Goal: Transaction & Acquisition: Purchase product/service

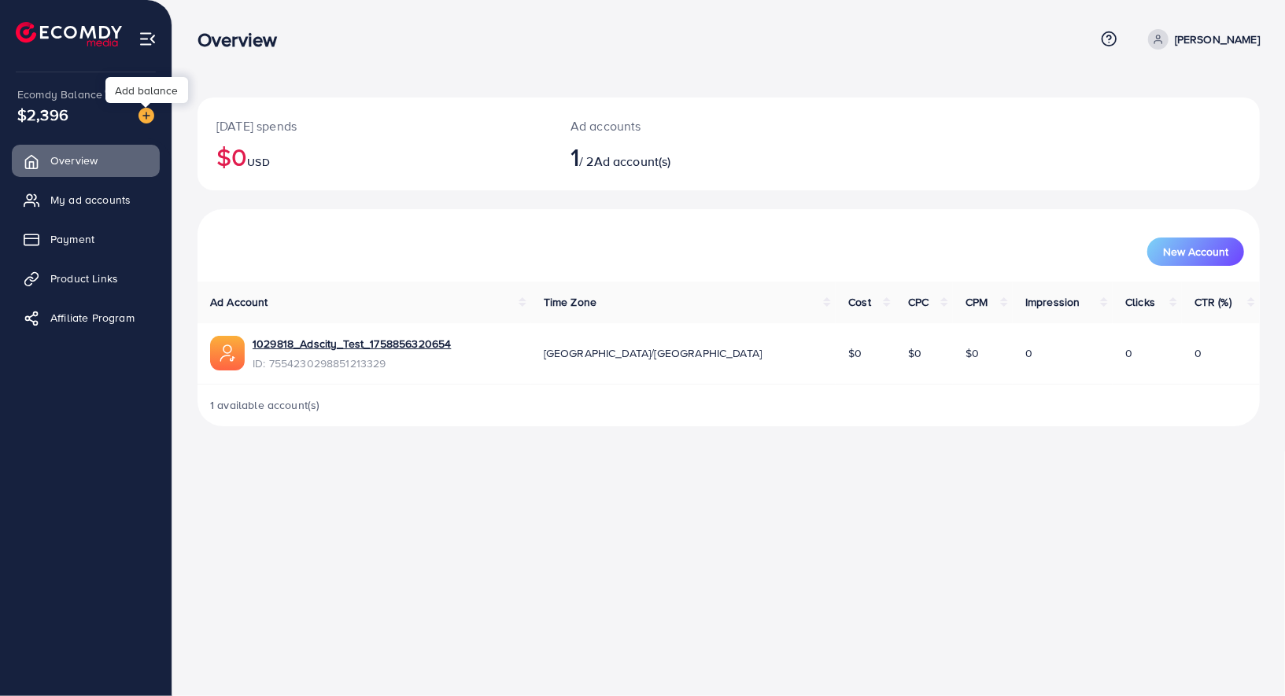
click at [149, 116] on img at bounding box center [146, 116] width 16 height 16
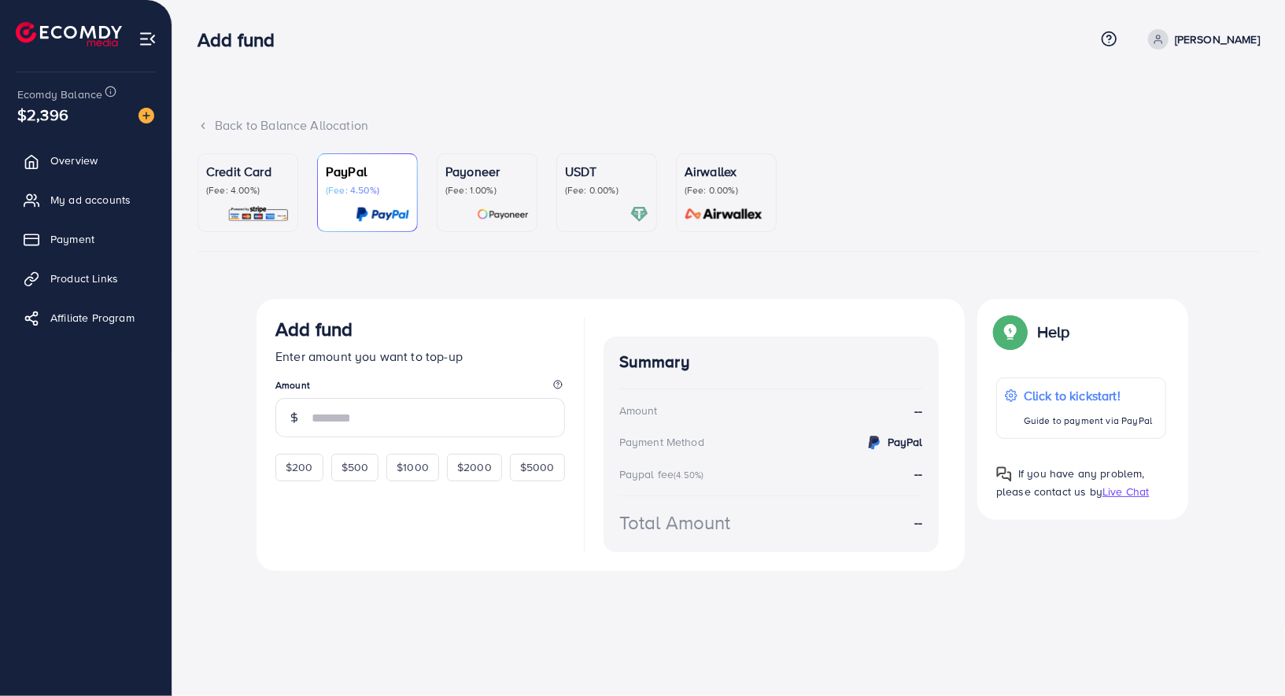
click at [269, 209] on img at bounding box center [258, 214] width 62 height 18
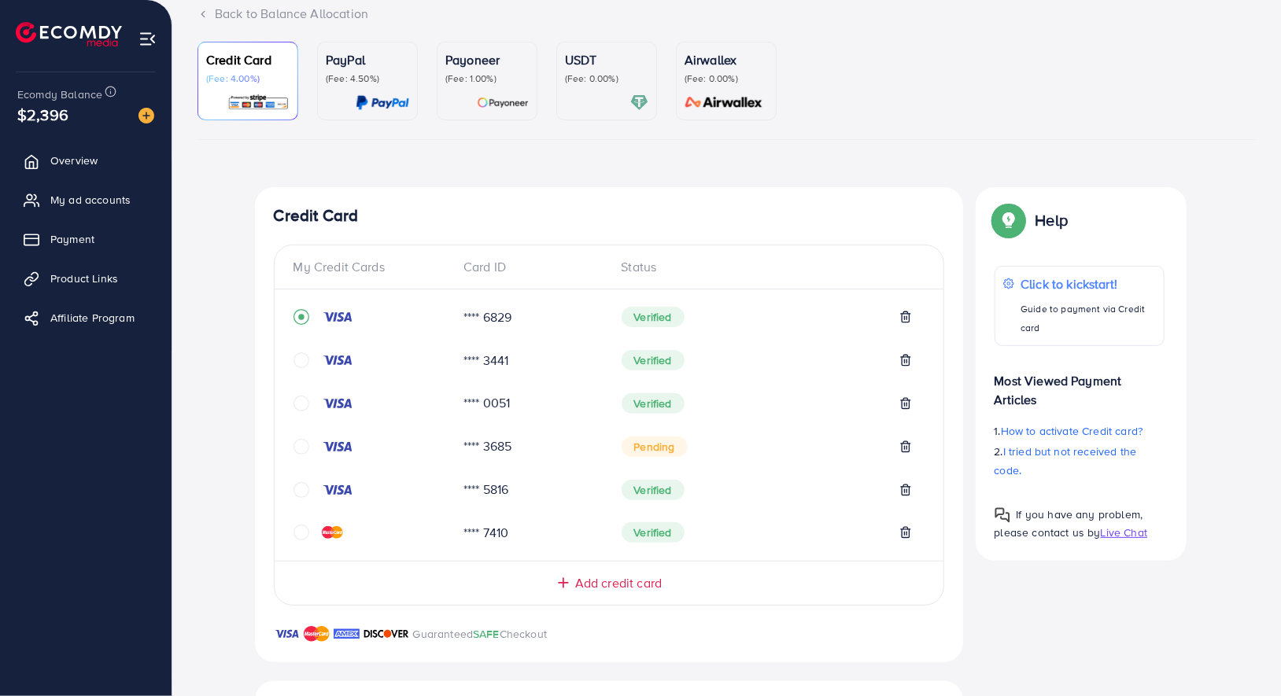
scroll to position [136, 0]
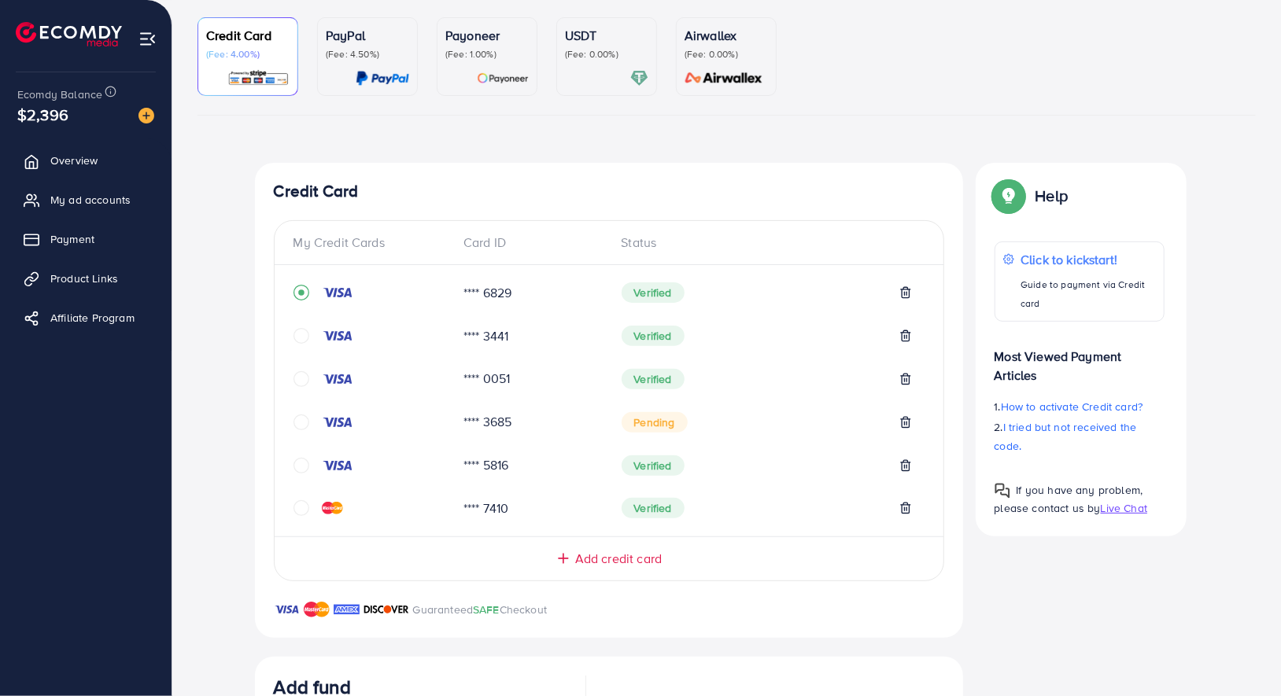
click at [633, 565] on span "Add credit card" at bounding box center [618, 559] width 87 height 18
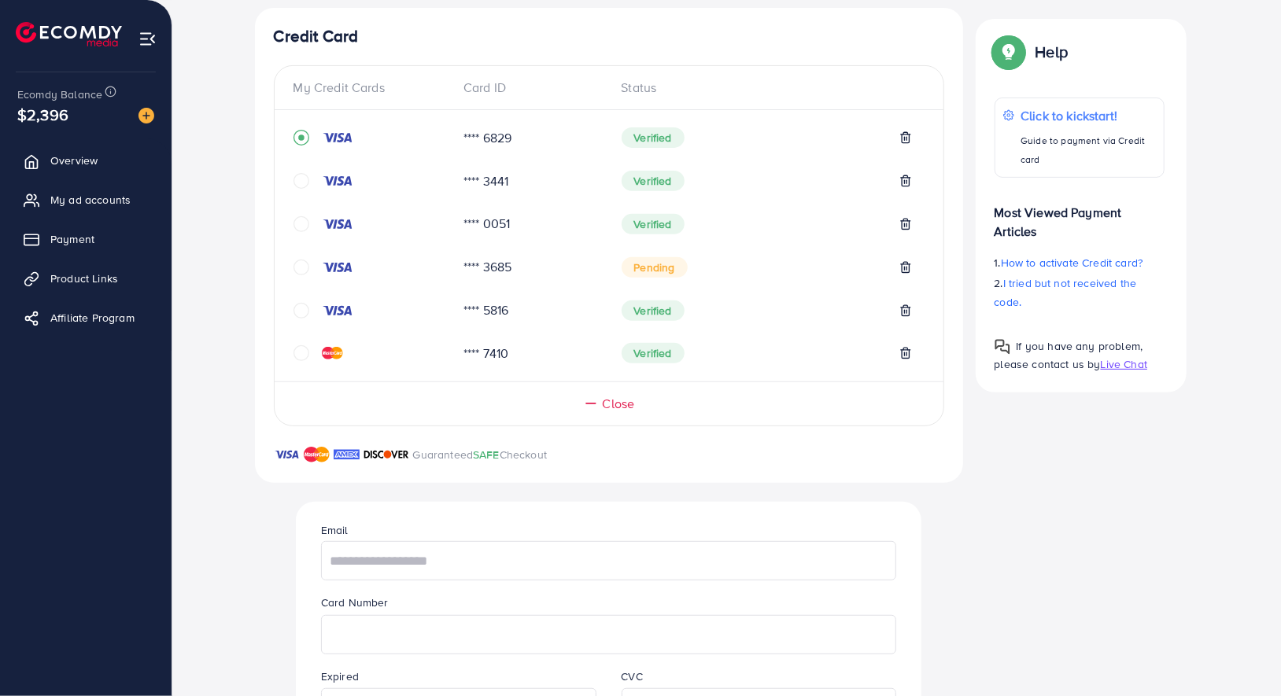
scroll to position [293, 0]
click at [548, 552] on input "text" at bounding box center [608, 559] width 575 height 39
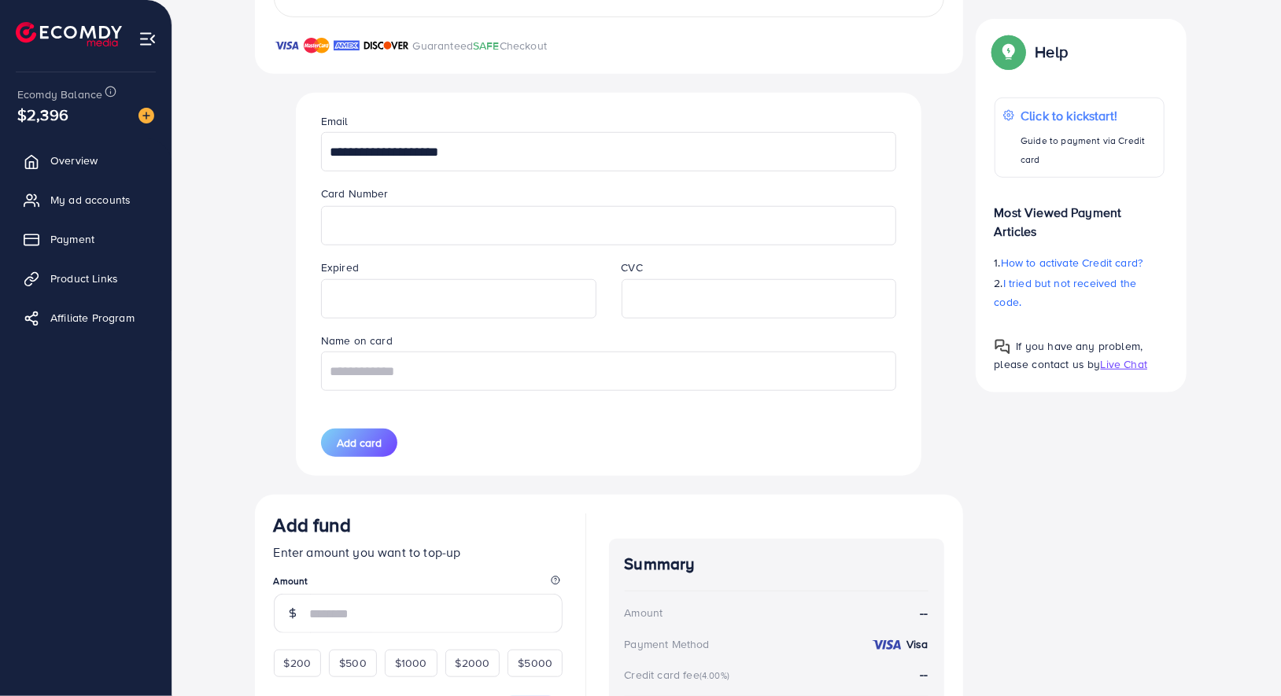
scroll to position [740, 0]
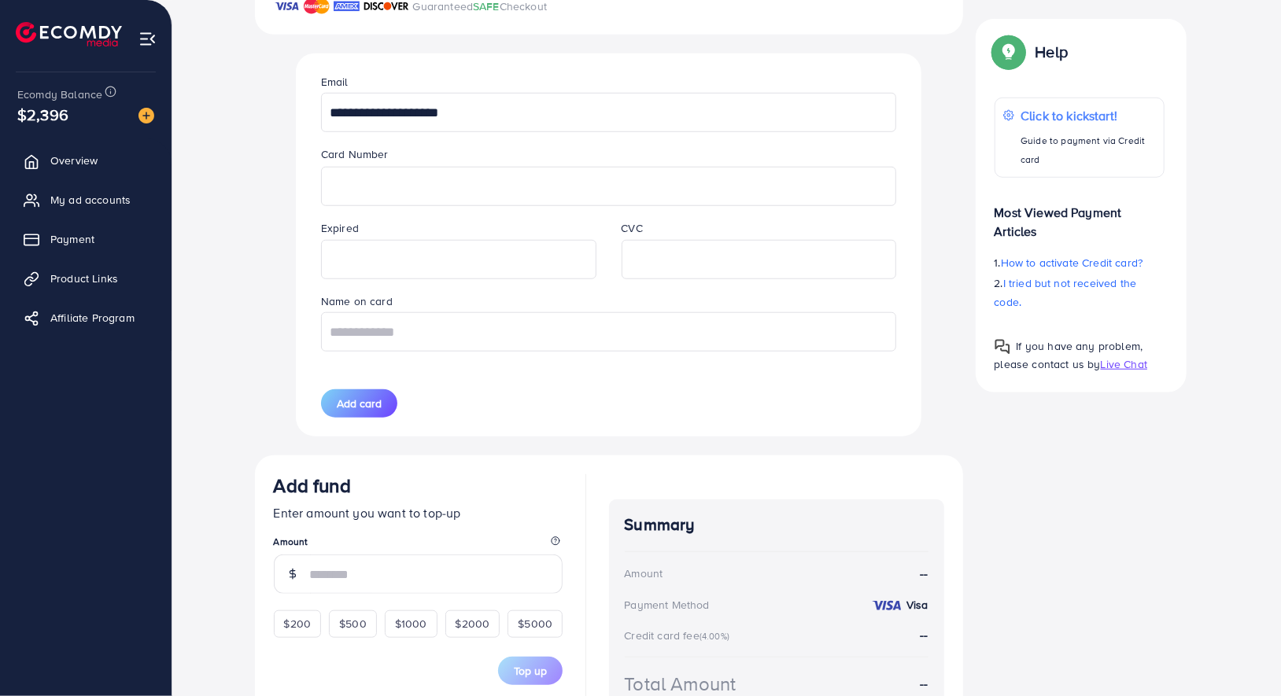
type input "**********"
click at [516, 334] on input "text" at bounding box center [608, 331] width 575 height 39
paste input "**********"
type input "**********"
click at [364, 402] on span "Add card" at bounding box center [359, 404] width 45 height 16
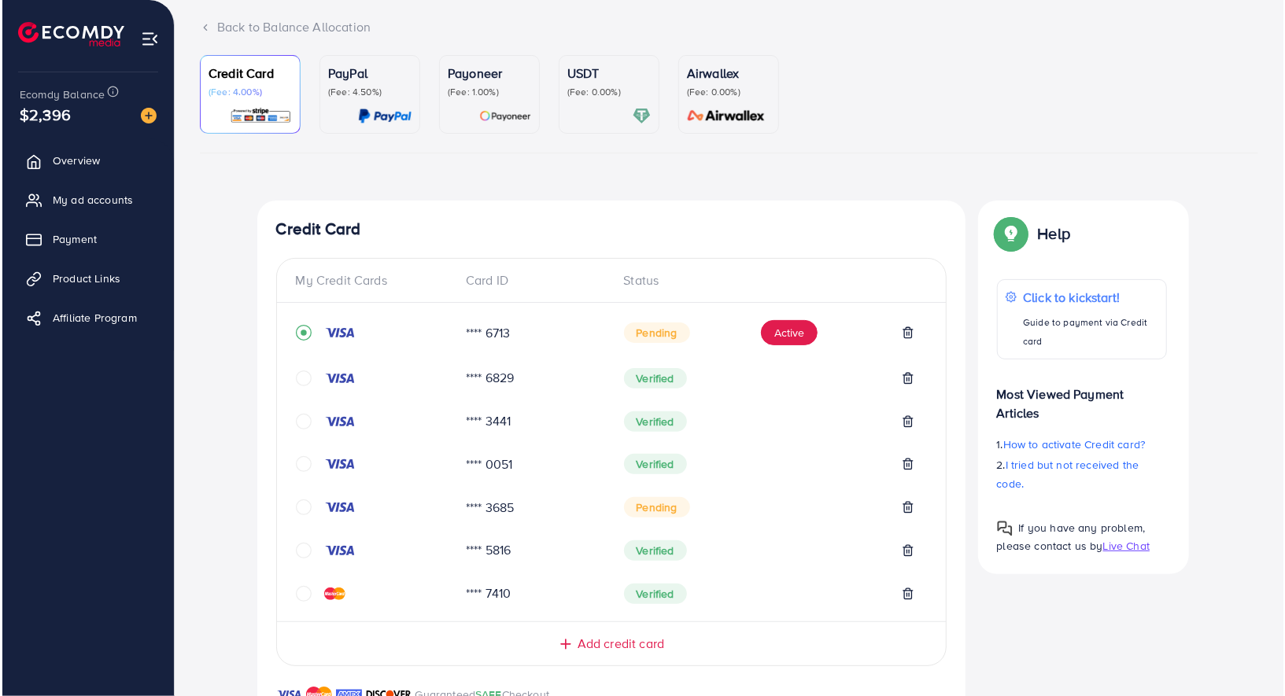
scroll to position [84, 0]
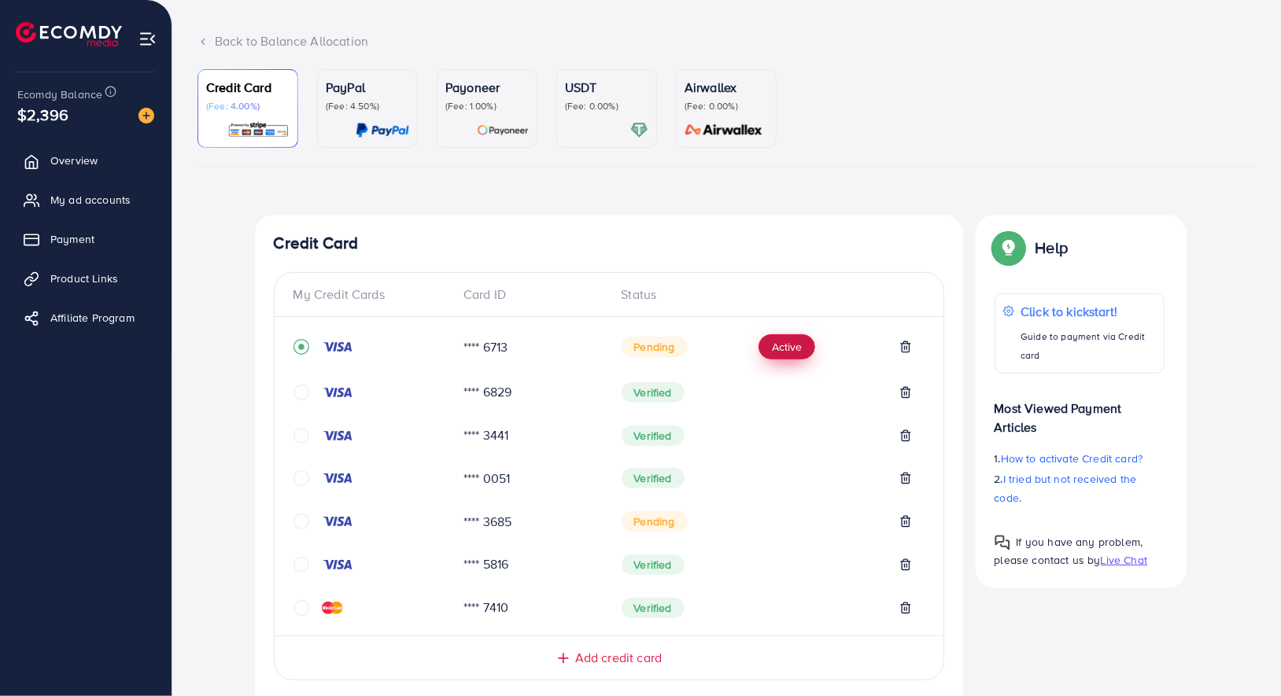
click at [794, 350] on button "Active" at bounding box center [786, 346] width 57 height 25
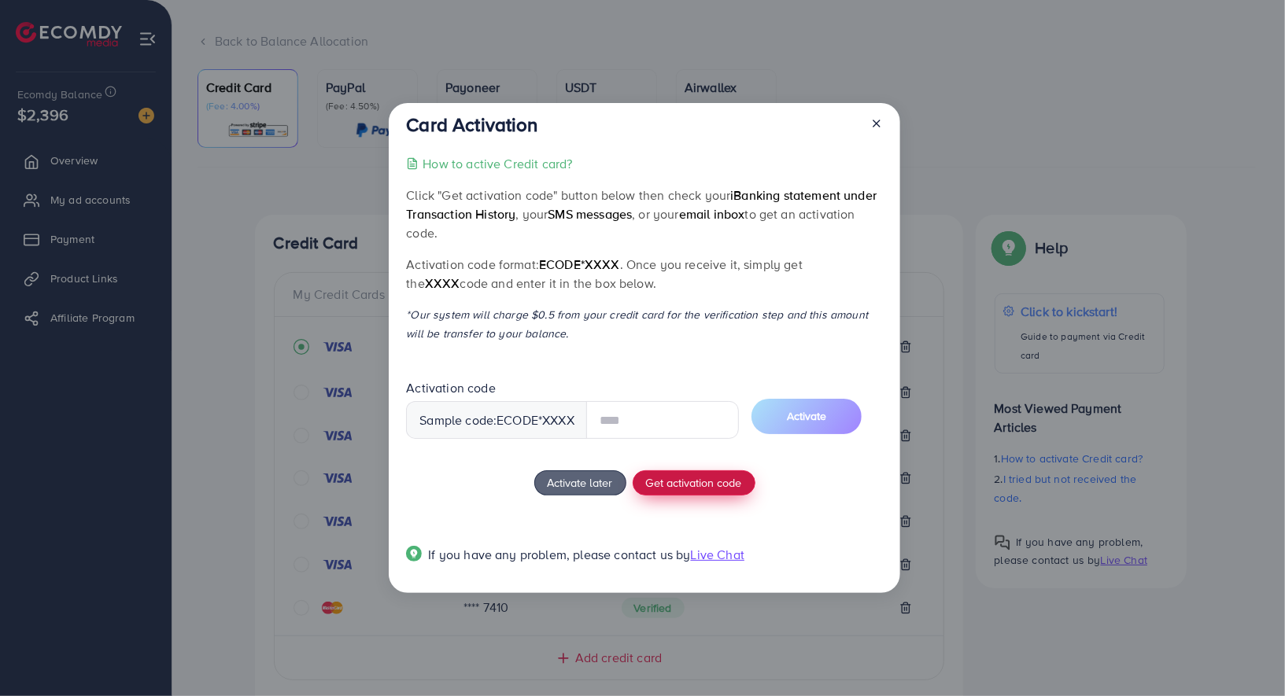
click at [696, 483] on span "Get activation code" at bounding box center [694, 482] width 96 height 17
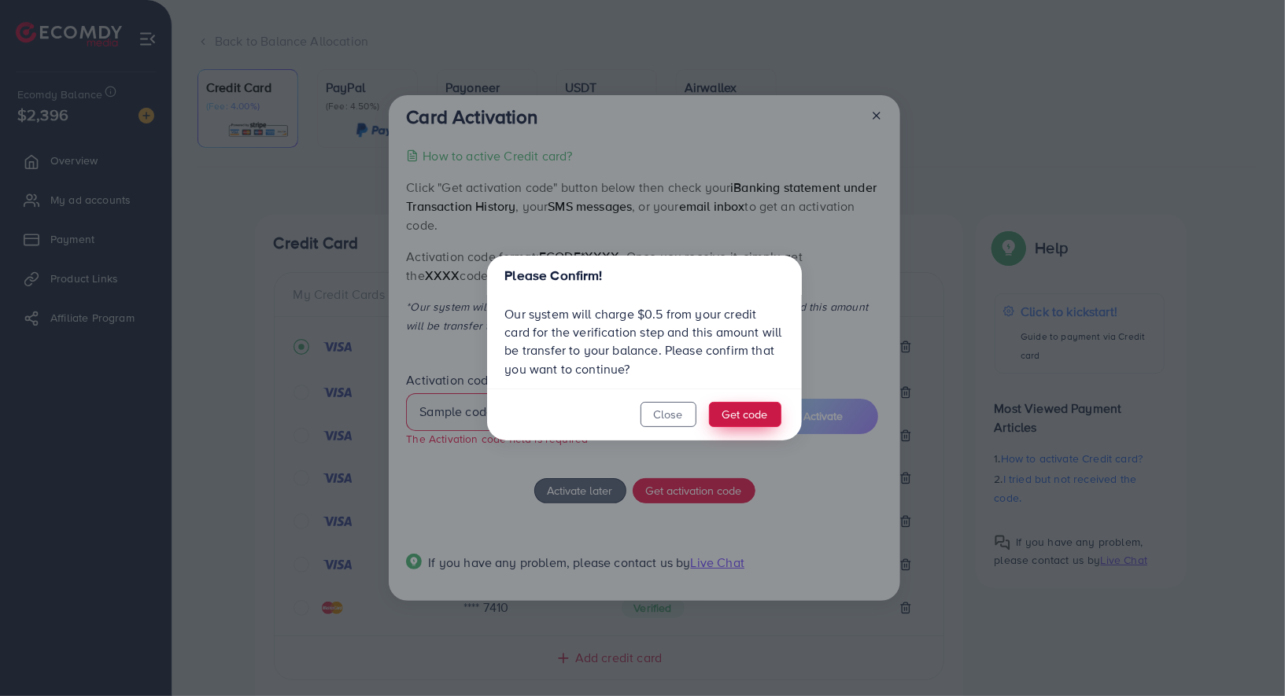
click at [736, 419] on button "Get code" at bounding box center [745, 414] width 72 height 25
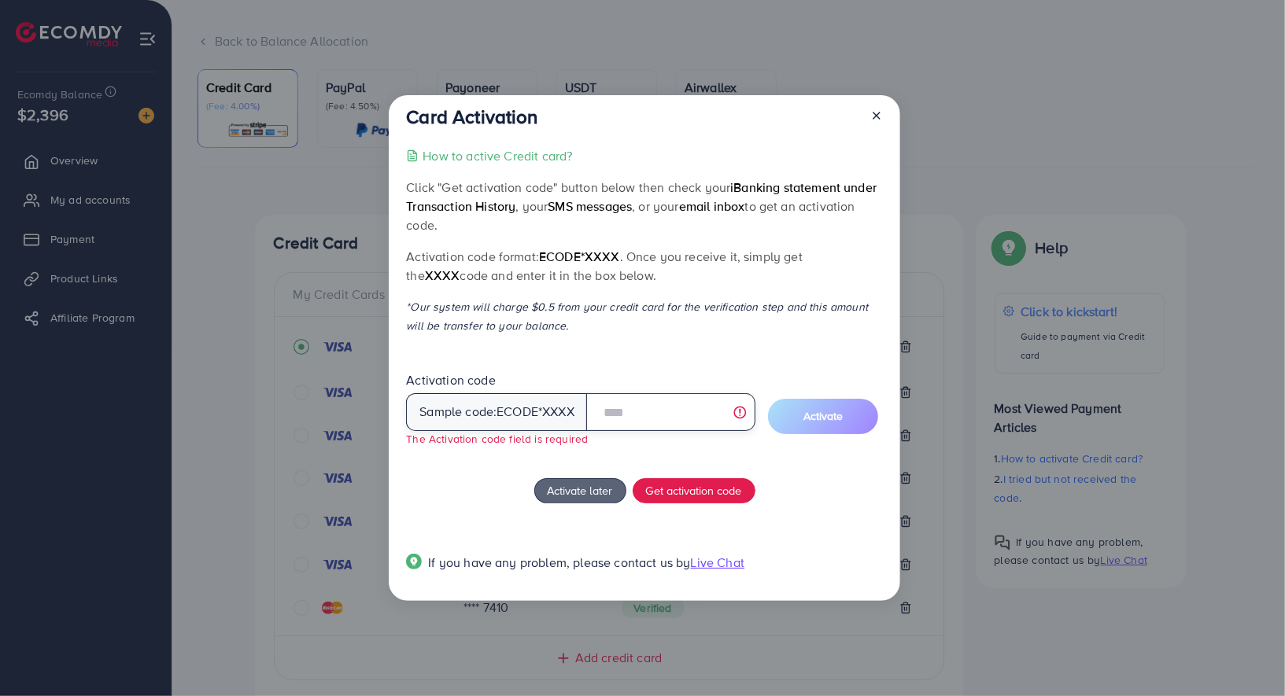
click at [686, 415] on input "text" at bounding box center [670, 412] width 169 height 38
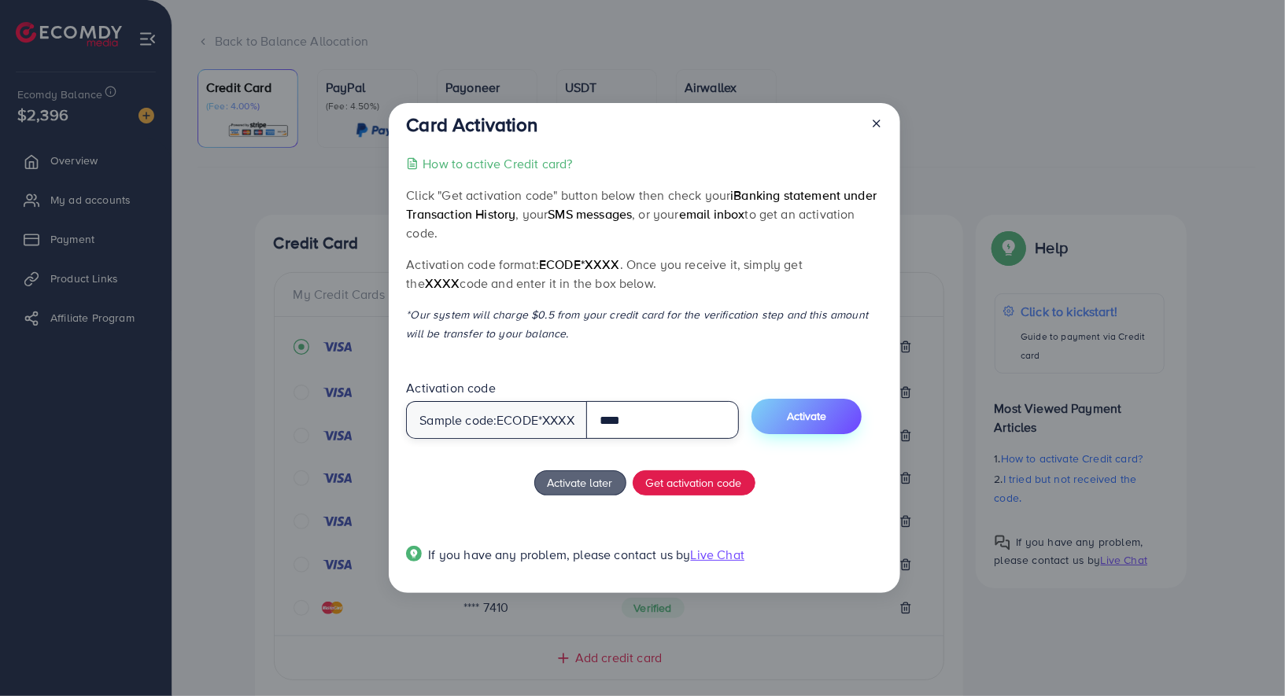
type input "****"
click at [826, 420] on span "Activate" at bounding box center [806, 416] width 39 height 16
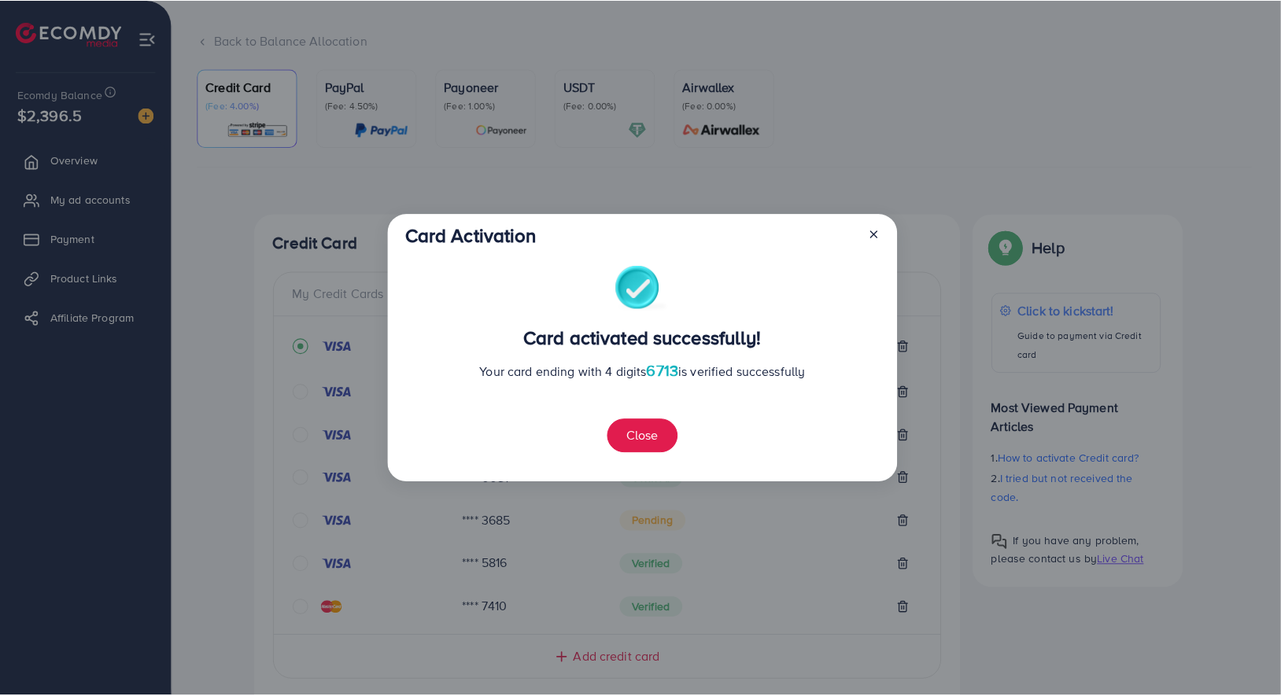
scroll to position [477, 0]
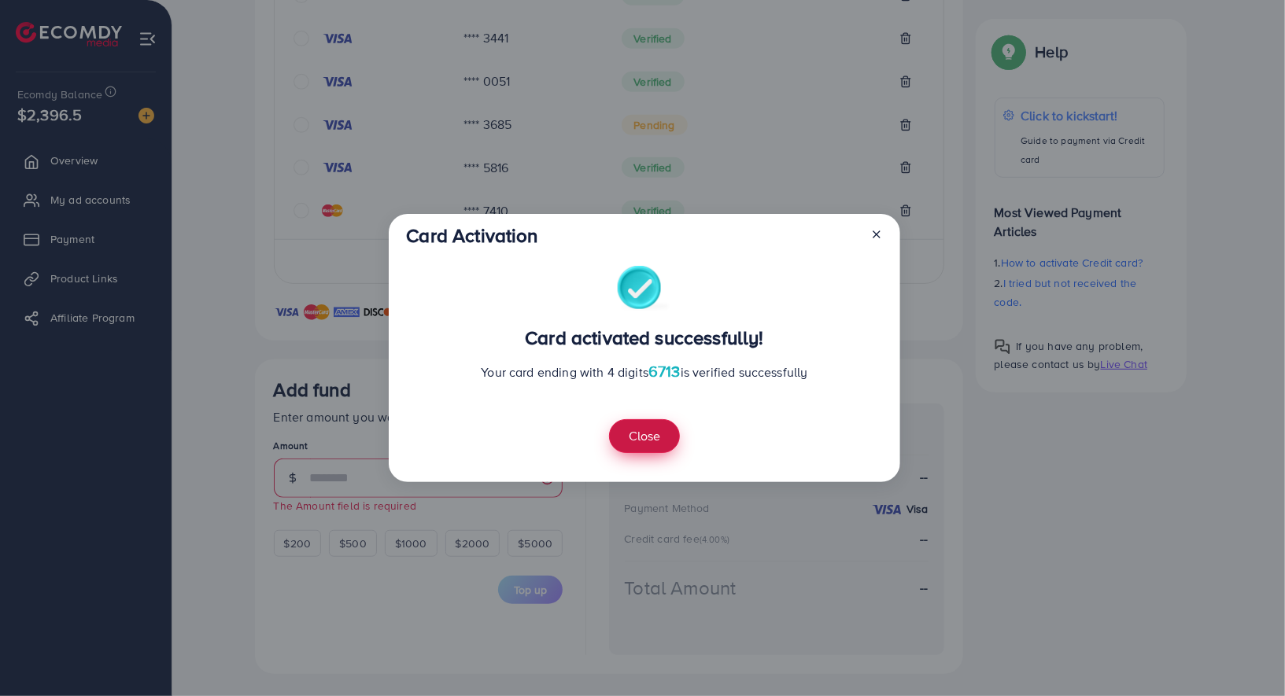
click at [640, 438] on button "Close" at bounding box center [644, 436] width 71 height 34
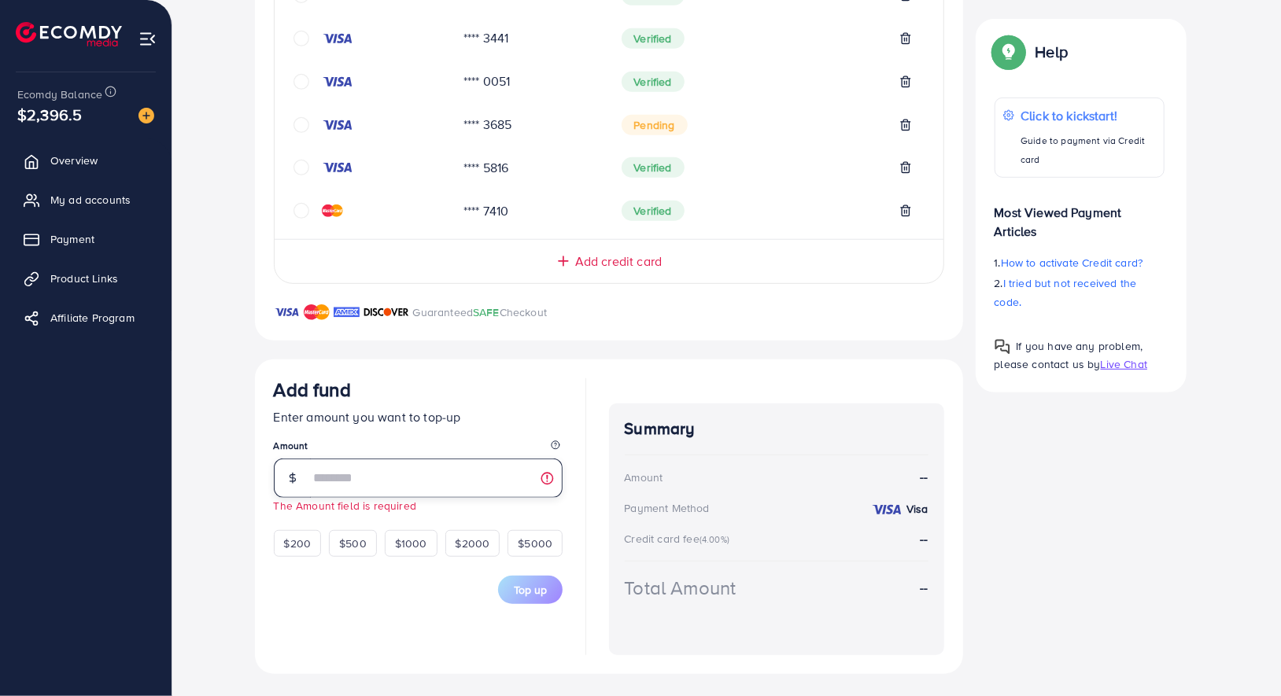
click at [440, 471] on input "number" at bounding box center [436, 478] width 253 height 39
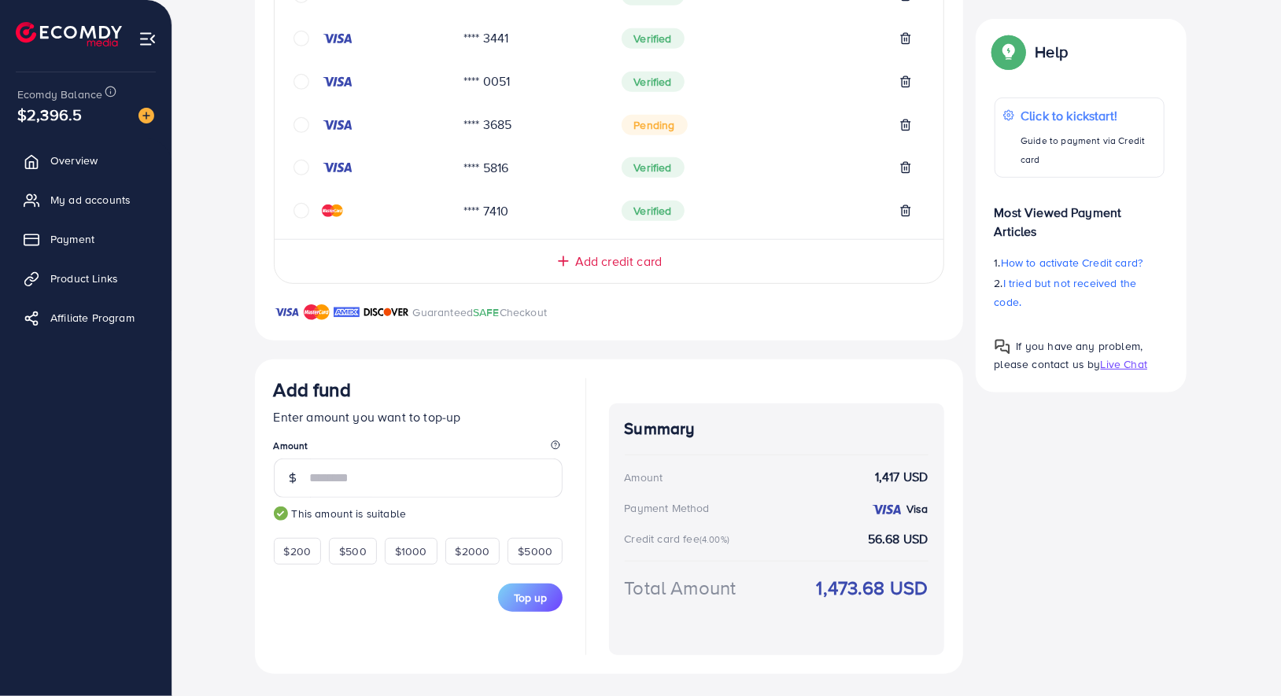
click at [745, 464] on div "Summary Amount 1,417 USD Payment Method Visa Credit card fee (4.00%) 56.68 USD …" at bounding box center [776, 530] width 335 height 252
click at [452, 481] on input "****" at bounding box center [436, 478] width 253 height 39
click at [883, 588] on strong "1,474.72 USD" at bounding box center [874, 588] width 109 height 28
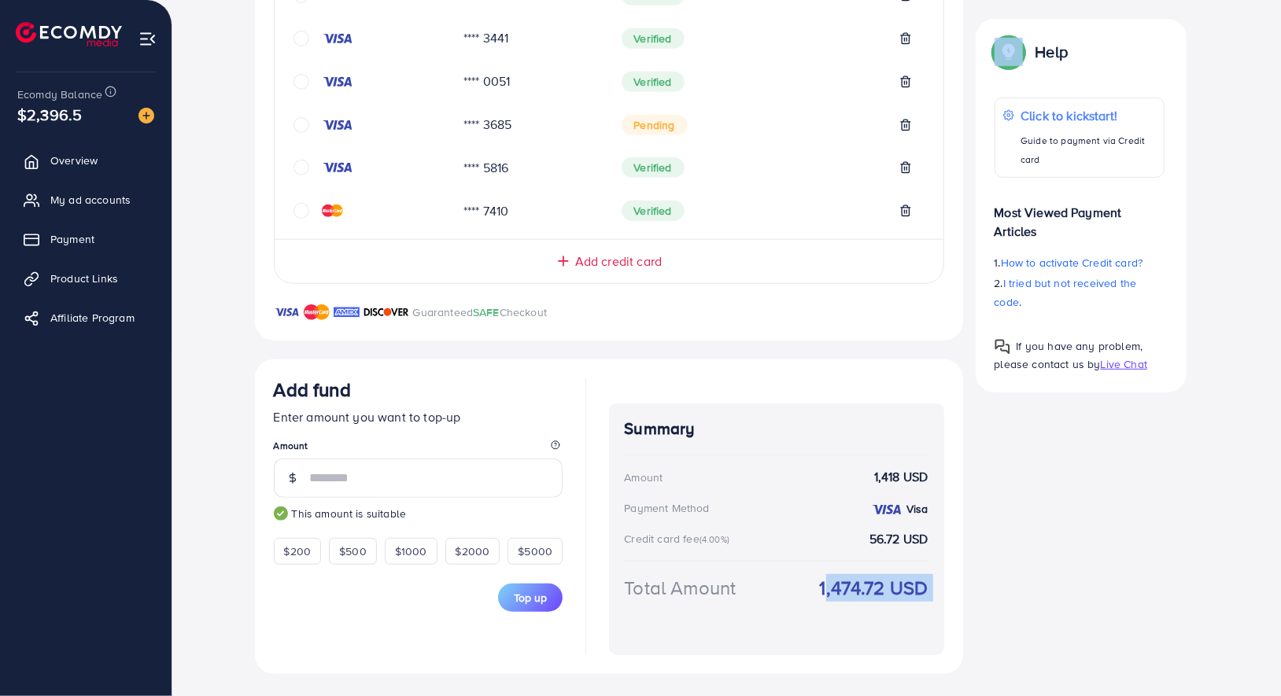
click at [965, 566] on div "Credit Card My Credit Cards Card ID Status **** 6713 Verified **** 6829 Verifie…" at bounding box center [727, 248] width 944 height 852
click at [395, 470] on input "****" at bounding box center [436, 478] width 253 height 39
type input "****"
click at [585, 462] on div at bounding box center [585, 516] width 1 height 277
click at [542, 596] on button "Top up" at bounding box center [530, 598] width 65 height 28
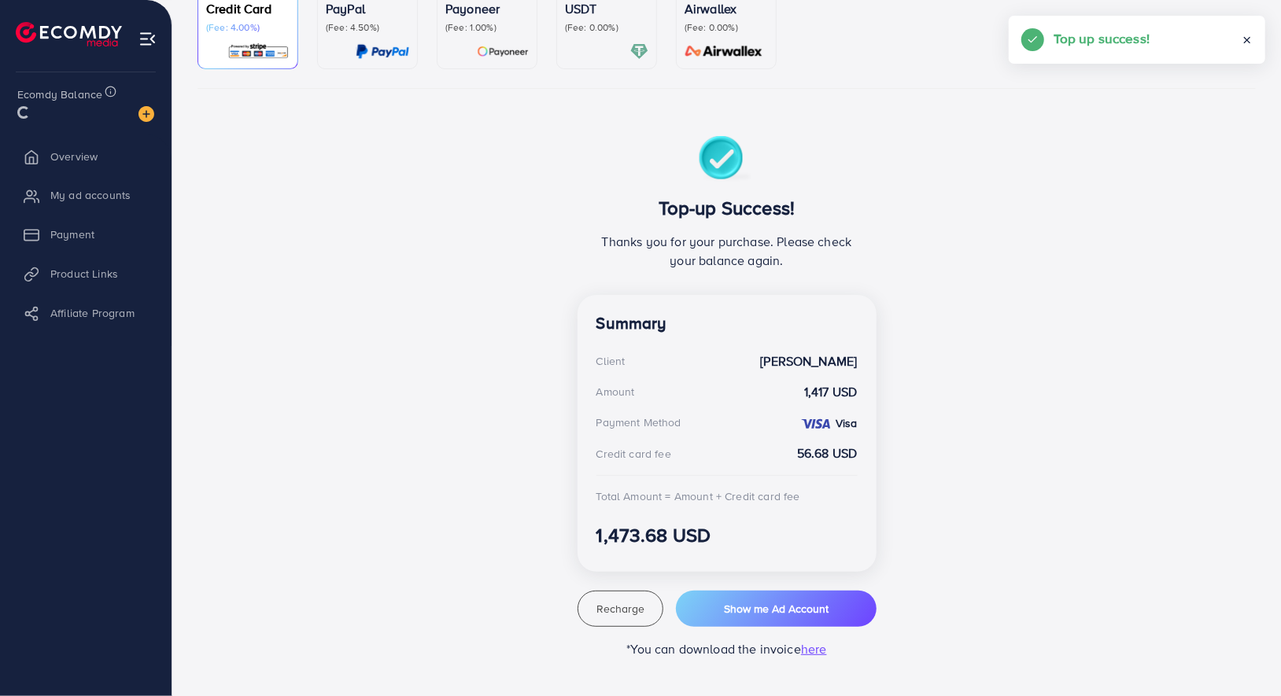
scroll to position [161, 0]
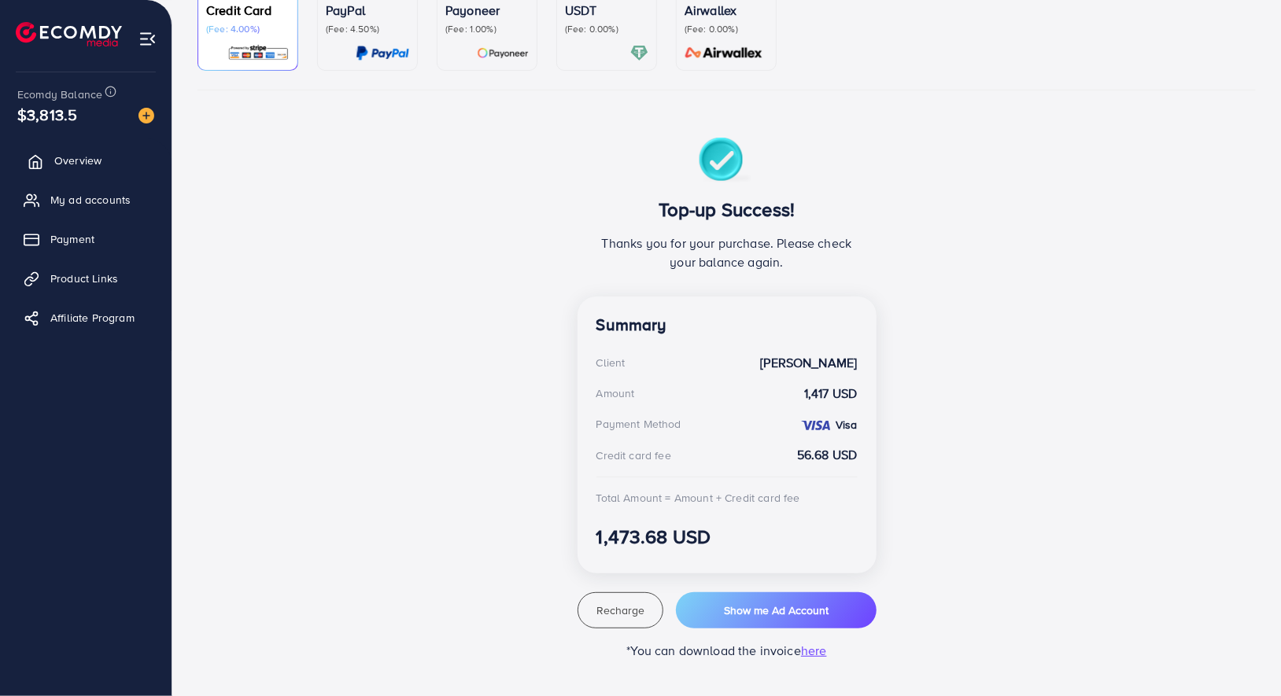
click at [75, 151] on link "Overview" at bounding box center [86, 160] width 148 height 31
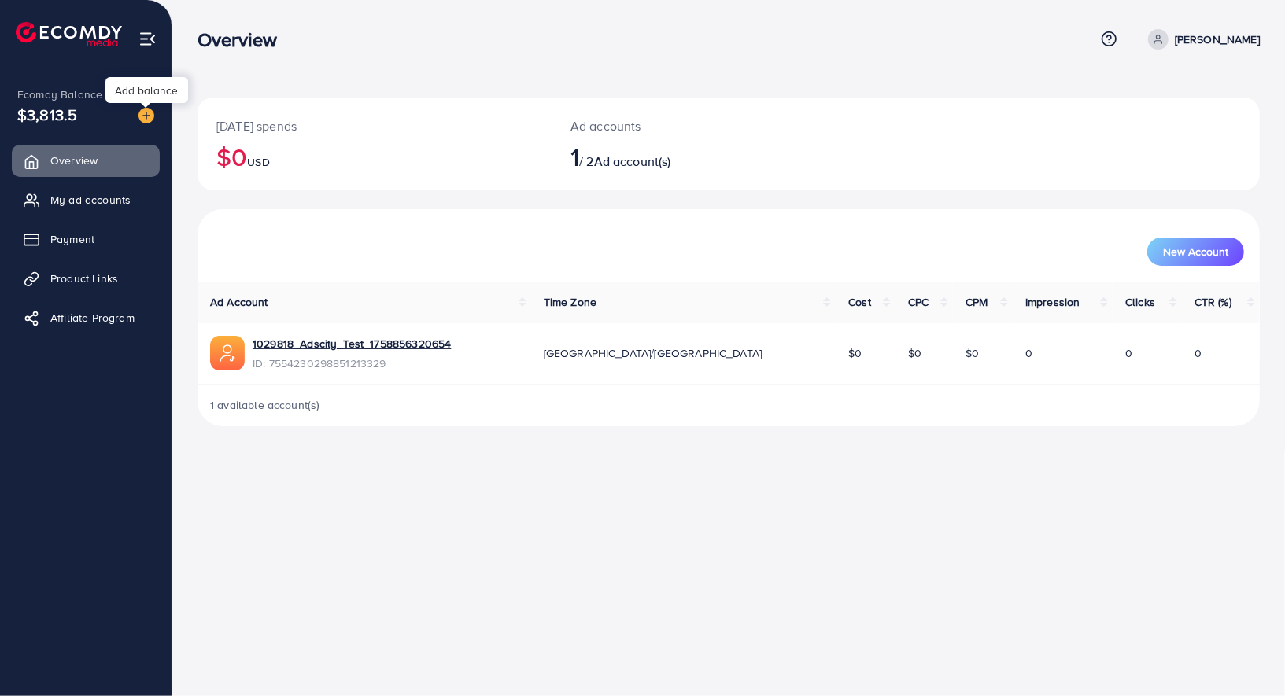
click at [148, 122] on img at bounding box center [146, 116] width 16 height 16
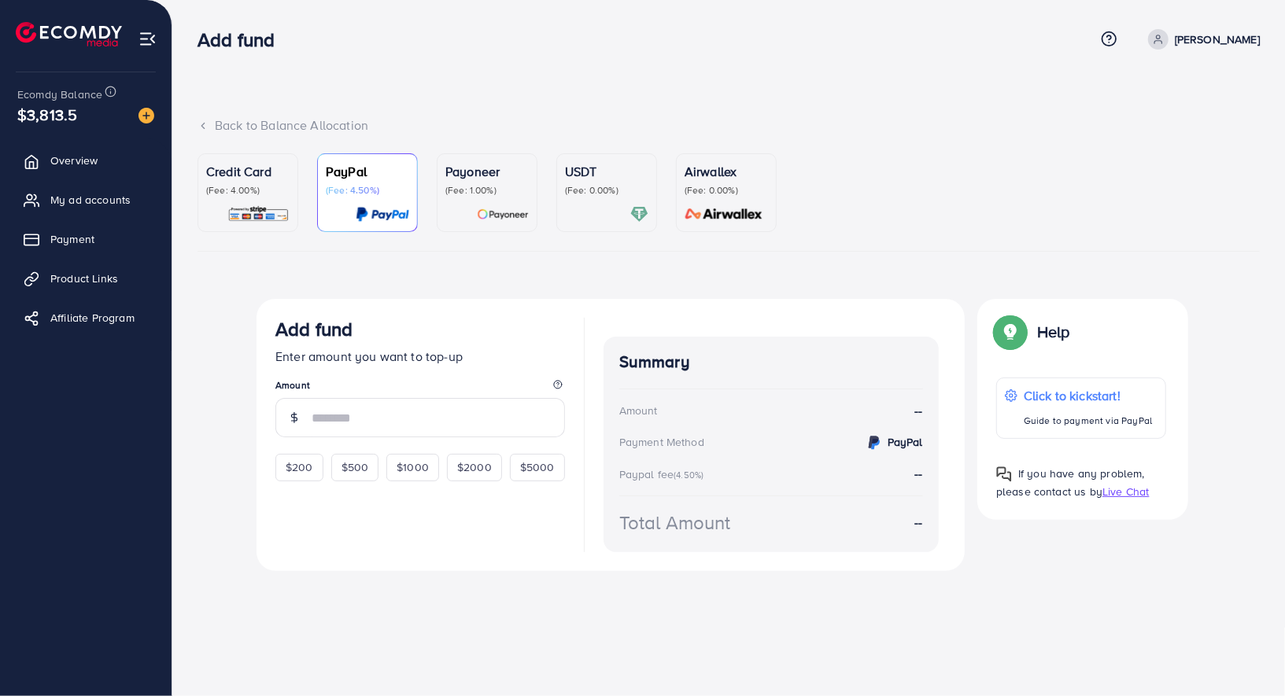
click at [245, 200] on div "Credit Card (Fee: 4.00%)" at bounding box center [247, 192] width 83 height 61
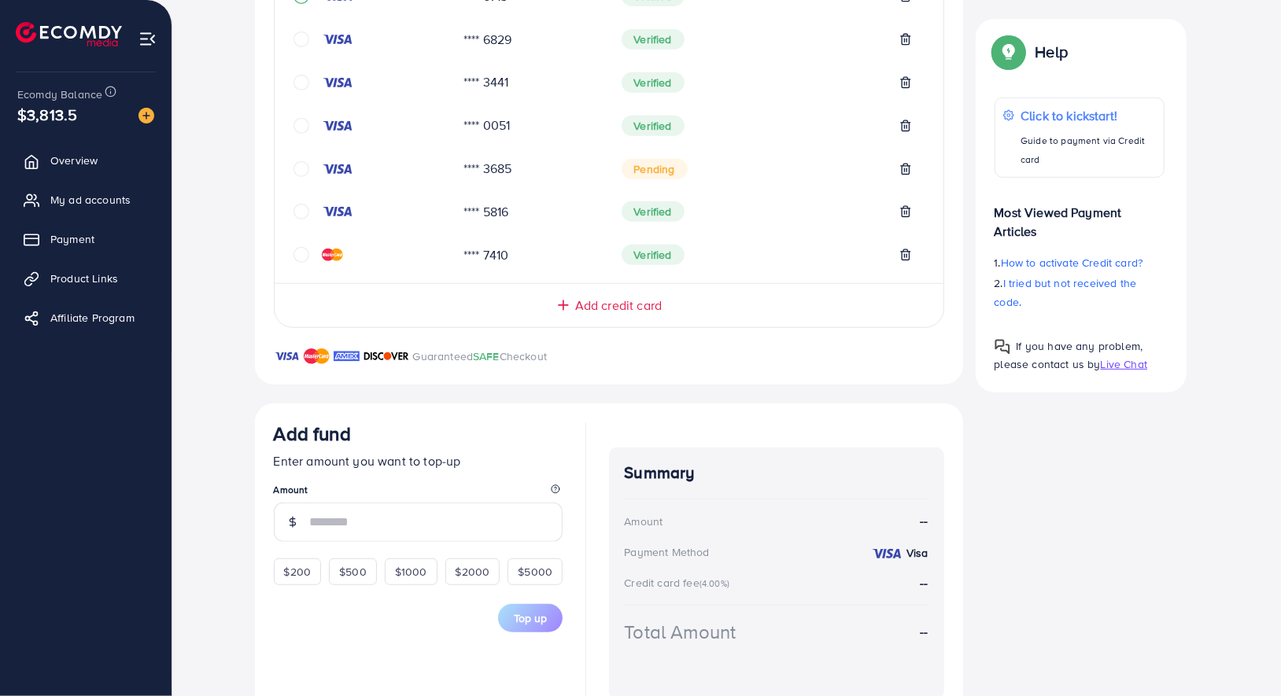
scroll to position [463, 0]
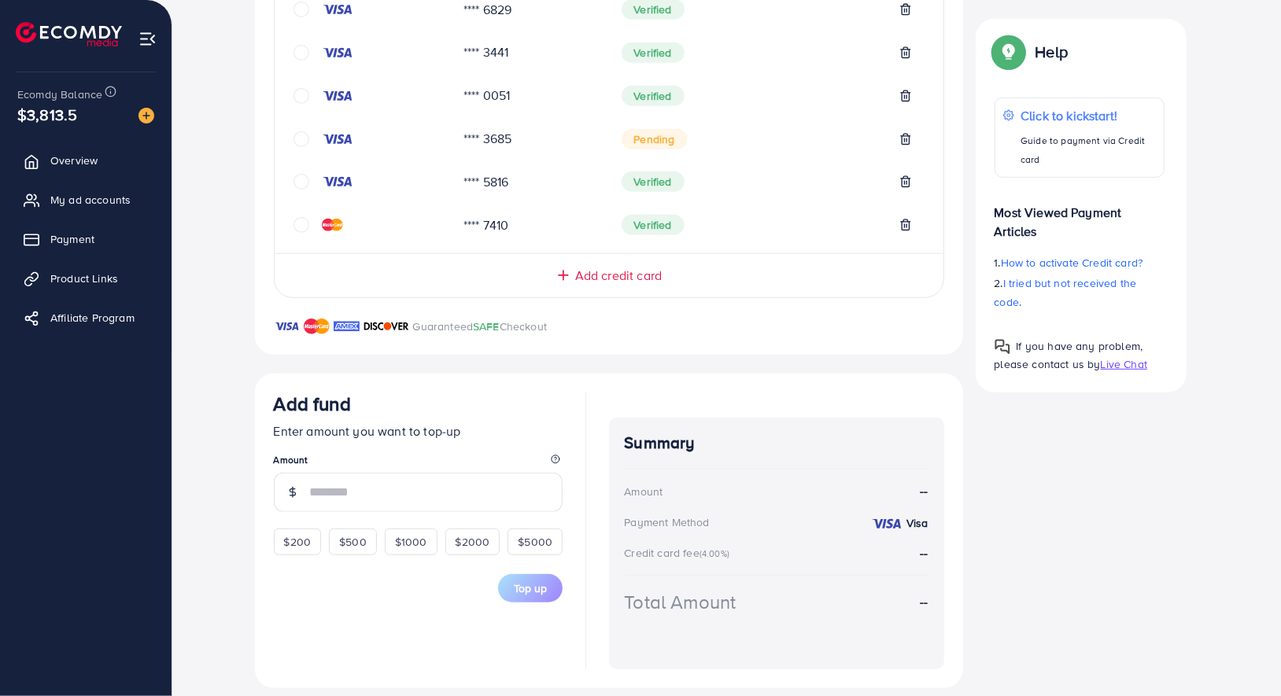
click at [604, 270] on span "Add credit card" at bounding box center [618, 276] width 87 height 18
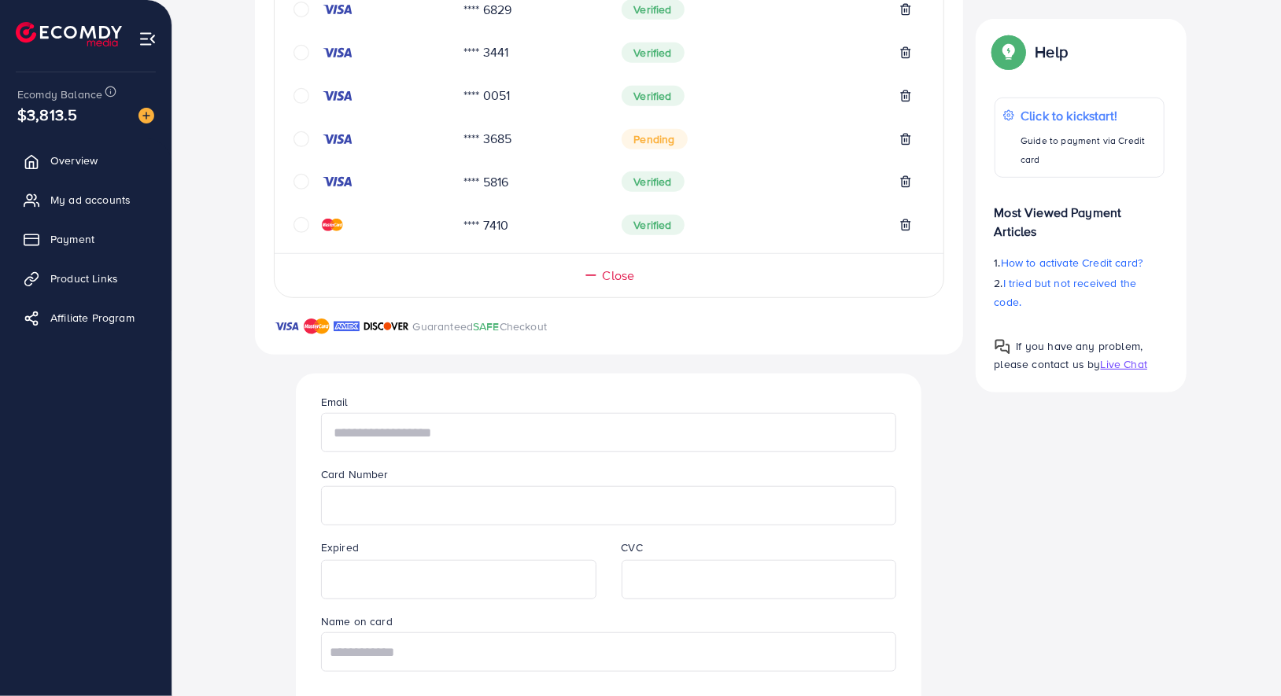
click at [450, 432] on input "text" at bounding box center [608, 432] width 575 height 39
type input "**********"
click at [507, 655] on input "text" at bounding box center [608, 652] width 575 height 39
paste input "**********"
type input "**********"
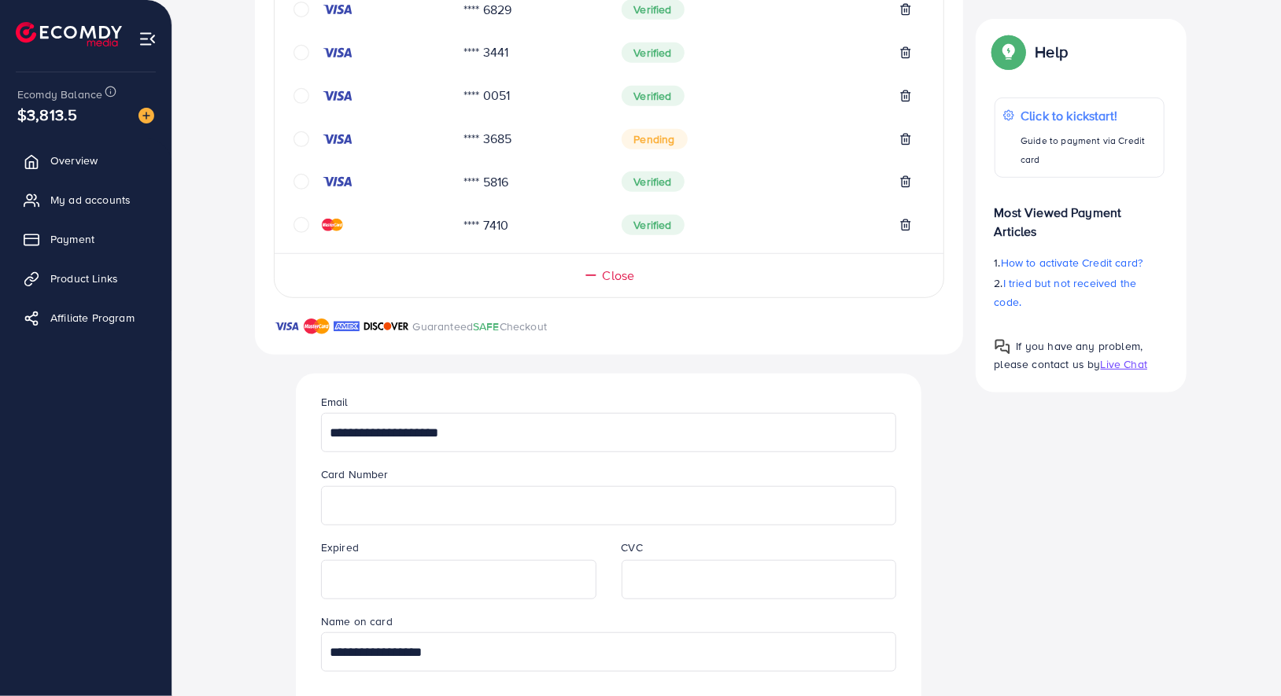
click at [1083, 491] on div "**********" at bounding box center [727, 463] width 944 height 1254
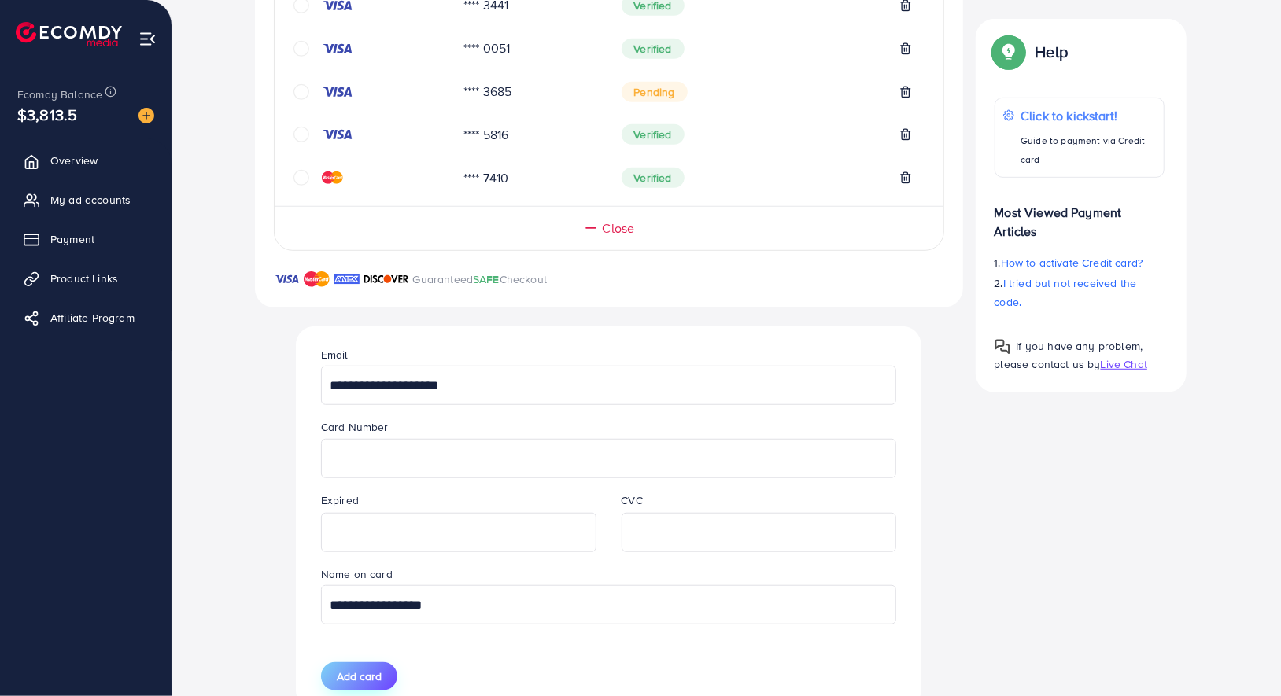
click at [338, 669] on span "Add card" at bounding box center [359, 677] width 45 height 16
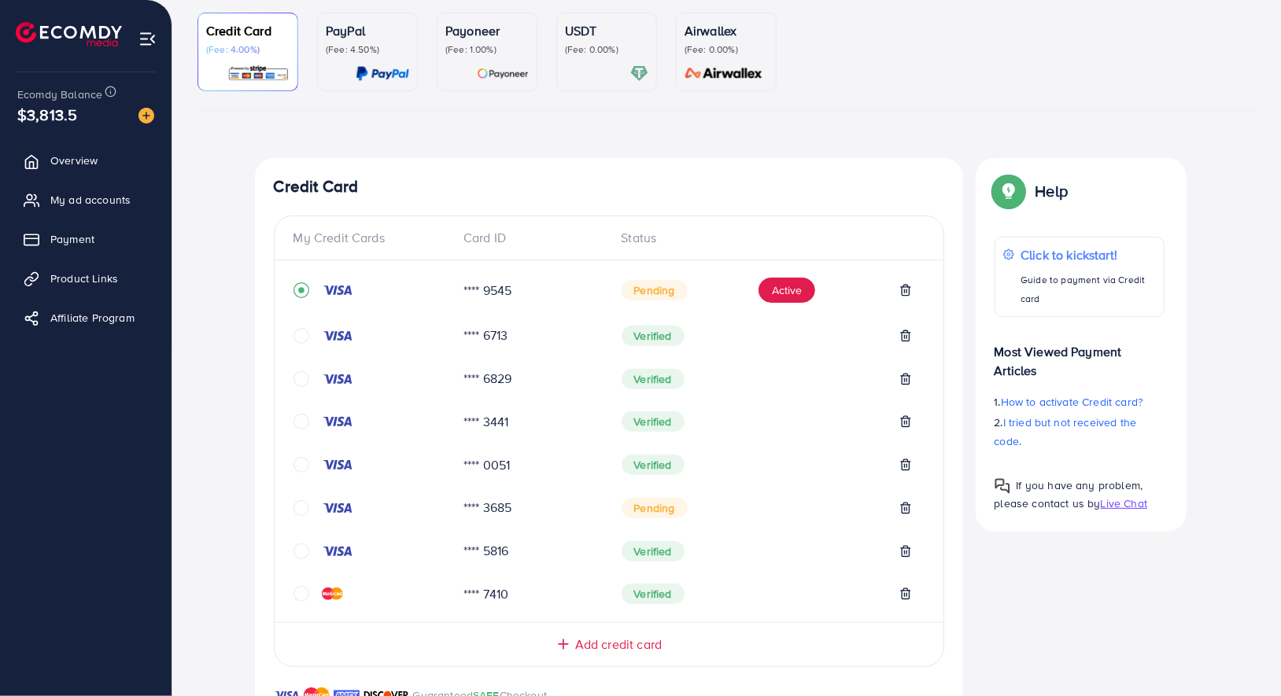
scroll to position [142, 0]
click at [800, 287] on button "Active" at bounding box center [786, 288] width 57 height 25
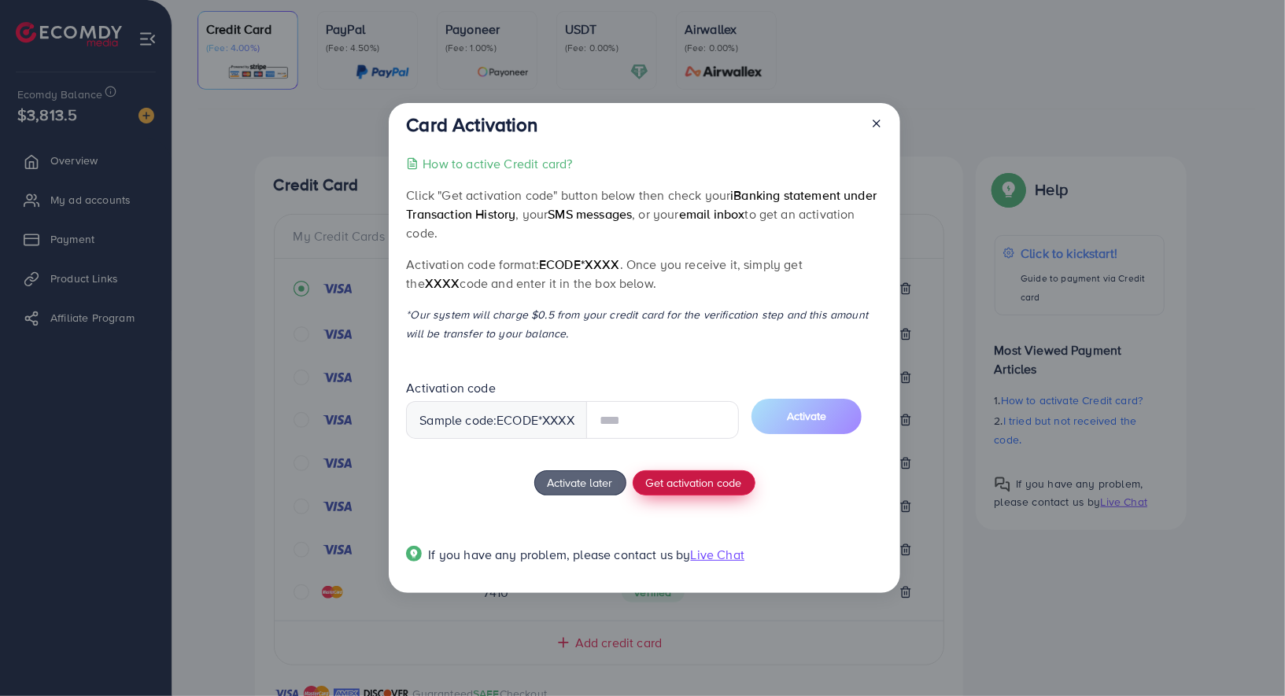
click at [697, 492] on button "Get activation code" at bounding box center [694, 483] width 123 height 25
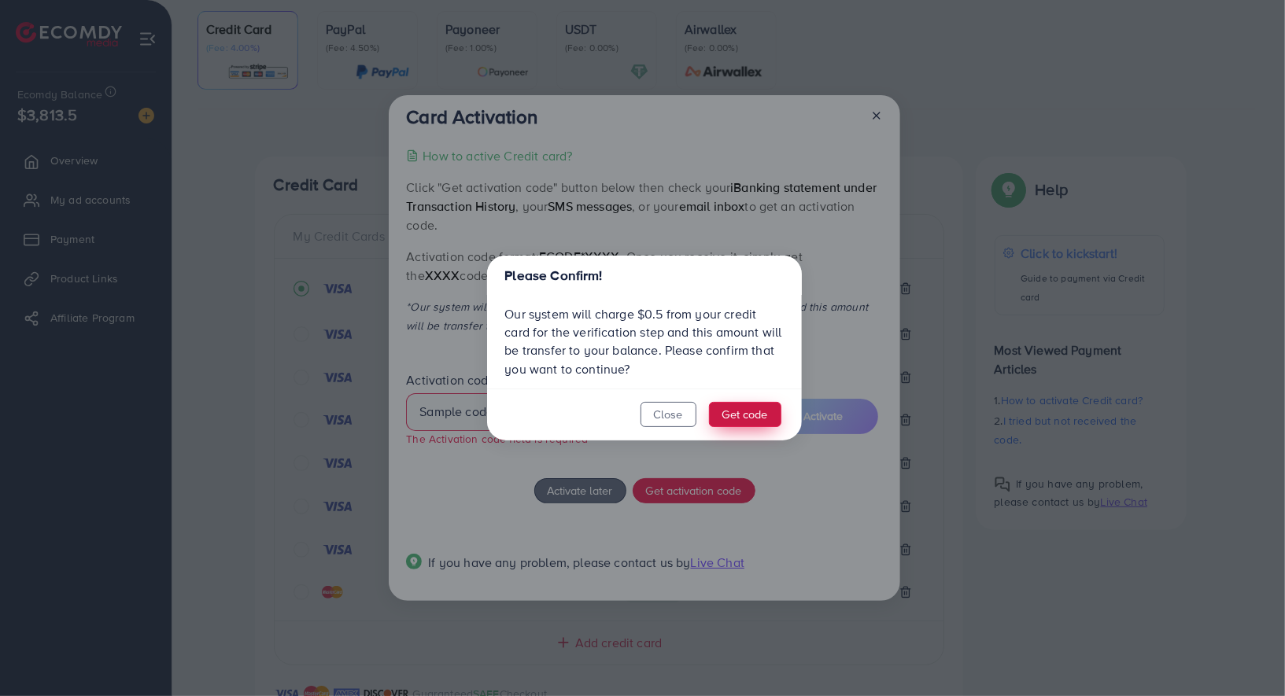
click at [747, 410] on button "Get code" at bounding box center [745, 414] width 72 height 25
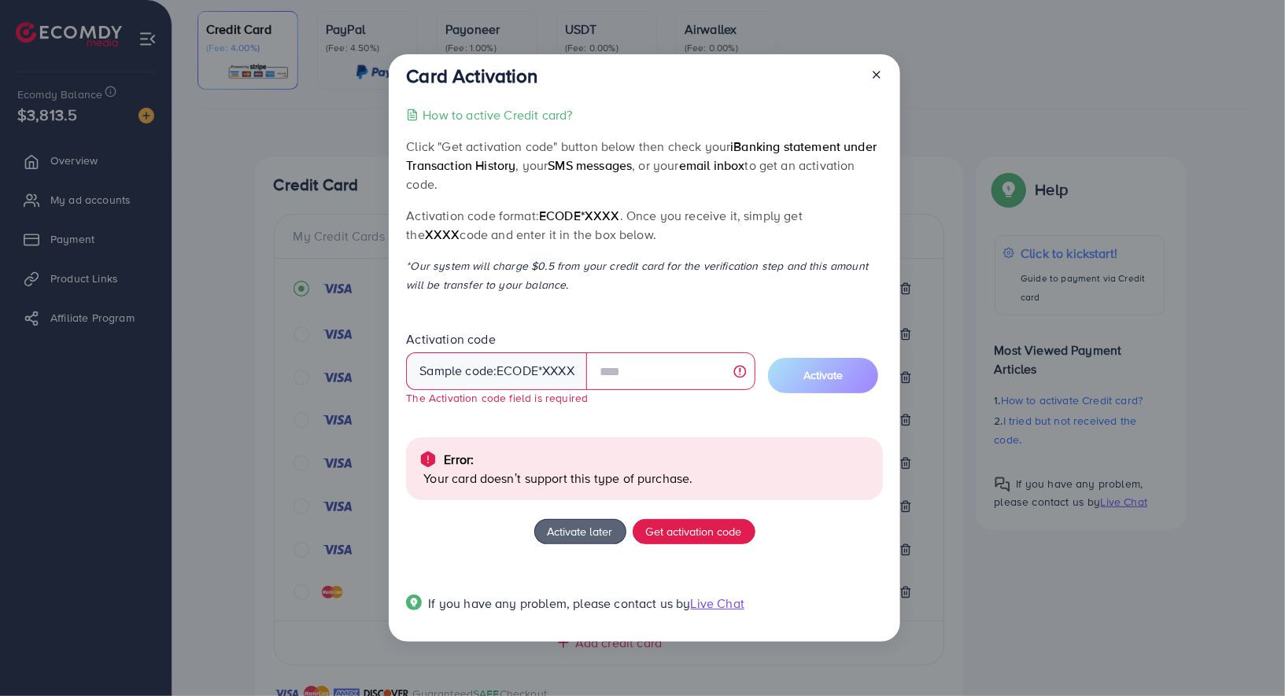
click at [877, 78] on icon at bounding box center [876, 74] width 13 height 13
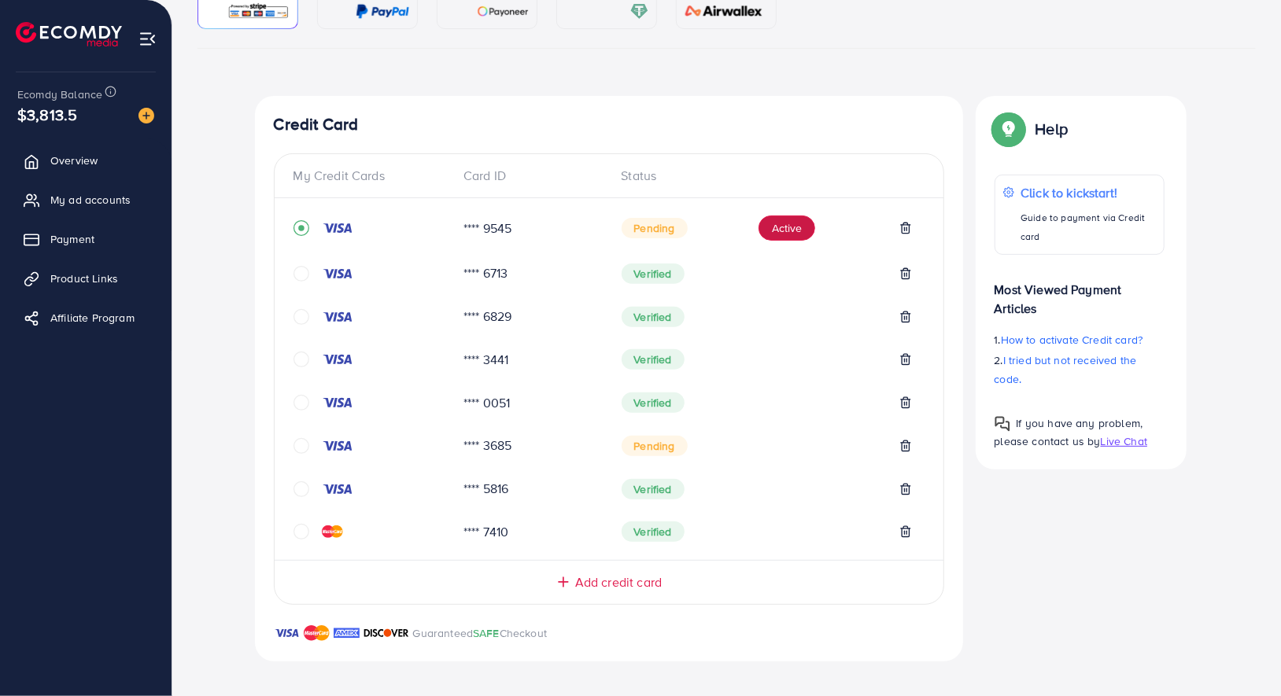
scroll to position [204, 0]
click at [906, 490] on icon at bounding box center [905, 488] width 13 height 13
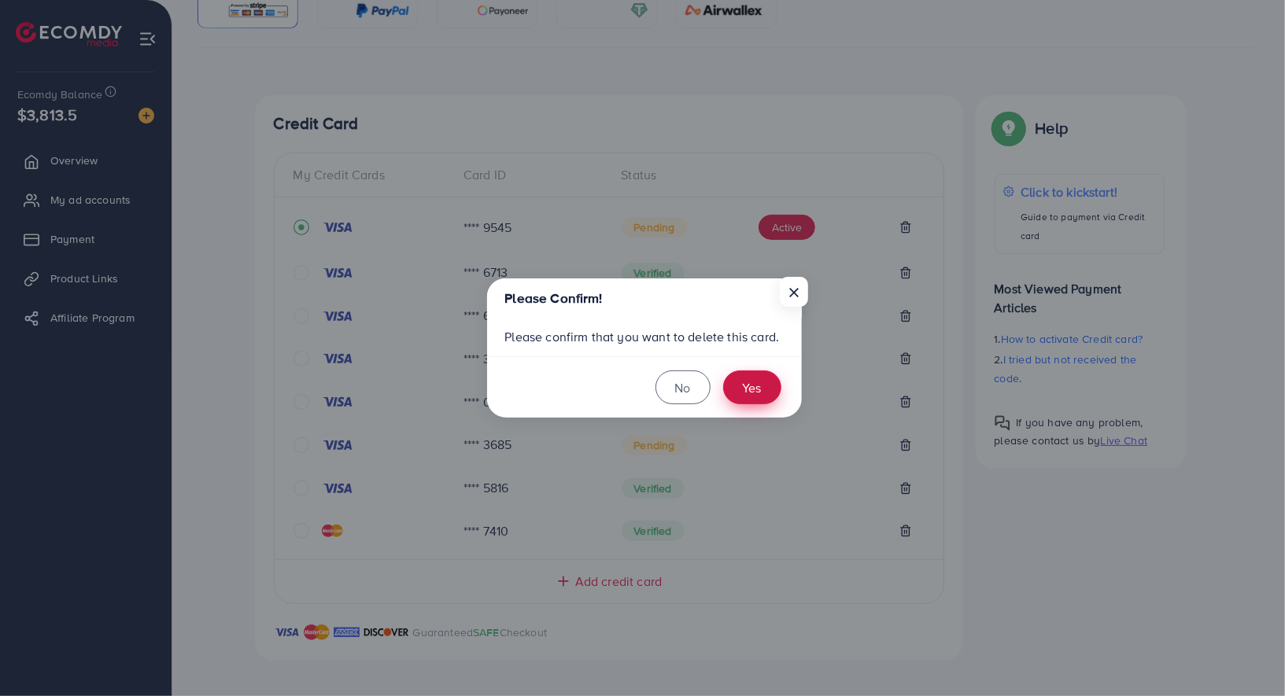
click at [758, 384] on button "Yes" at bounding box center [752, 388] width 58 height 34
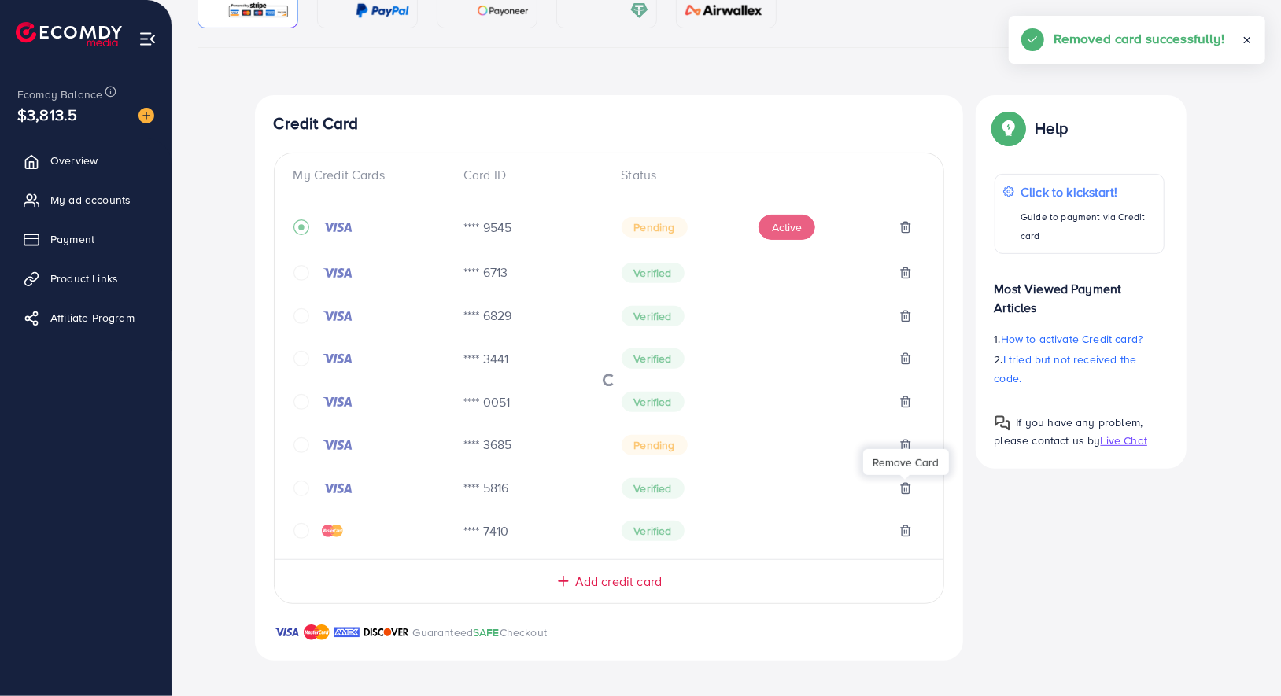
scroll to position [167, 0]
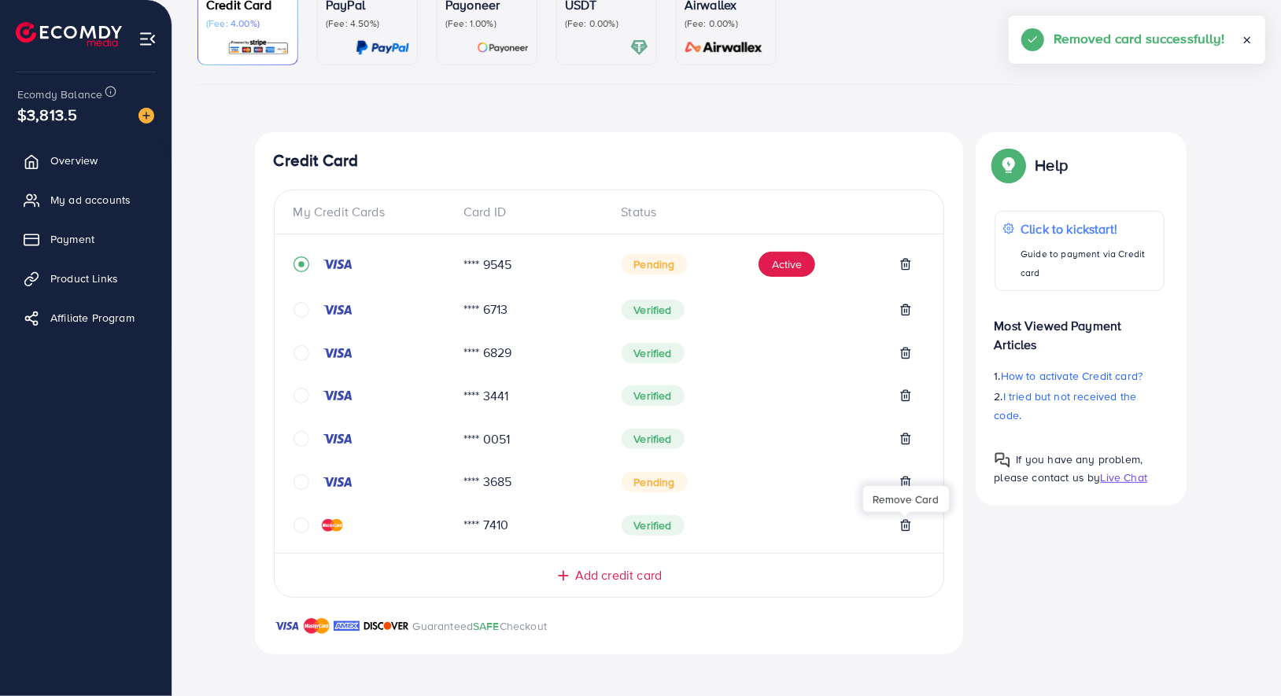
click at [903, 482] on div "Remove Card" at bounding box center [906, 499] width 86 height 35
click at [906, 482] on div "Remove Card" at bounding box center [906, 499] width 86 height 35
click at [972, 545] on div "Credit Card My Credit Cards Card ID Status **** 9545 Pending Active **** 6713 V…" at bounding box center [727, 402] width 944 height 541
click at [905, 478] on icon at bounding box center [905, 482] width 13 height 13
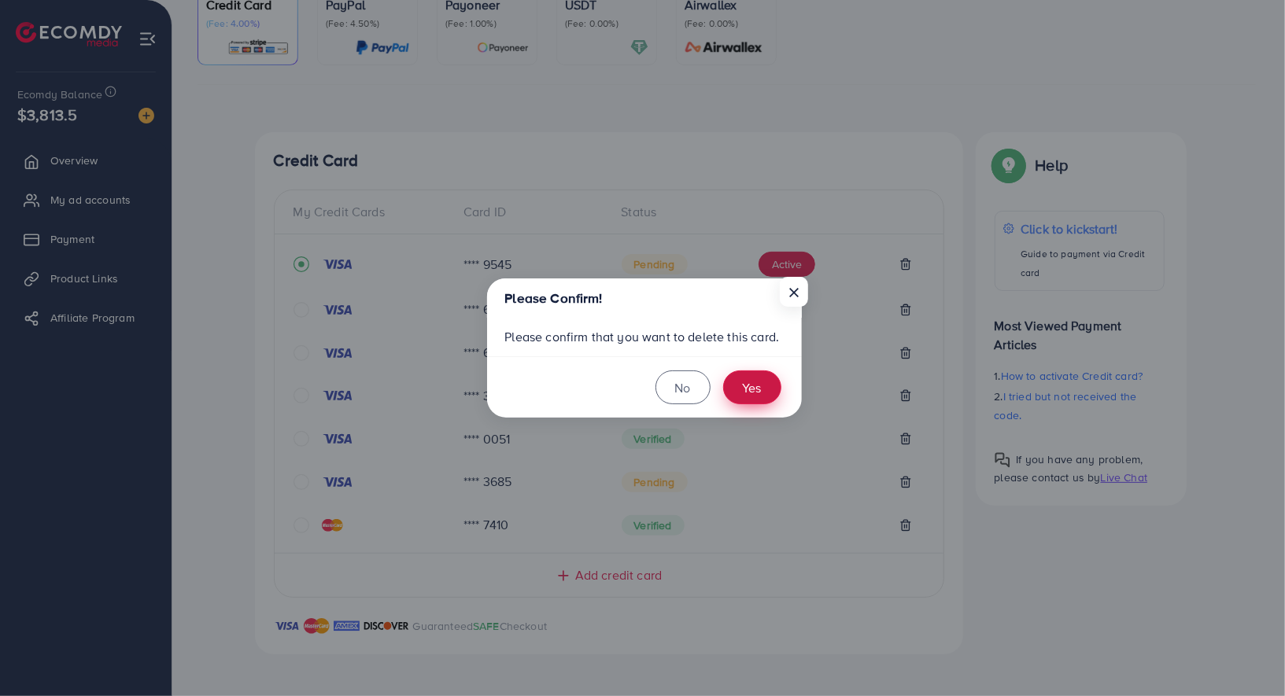
click at [755, 395] on button "Yes" at bounding box center [752, 388] width 58 height 34
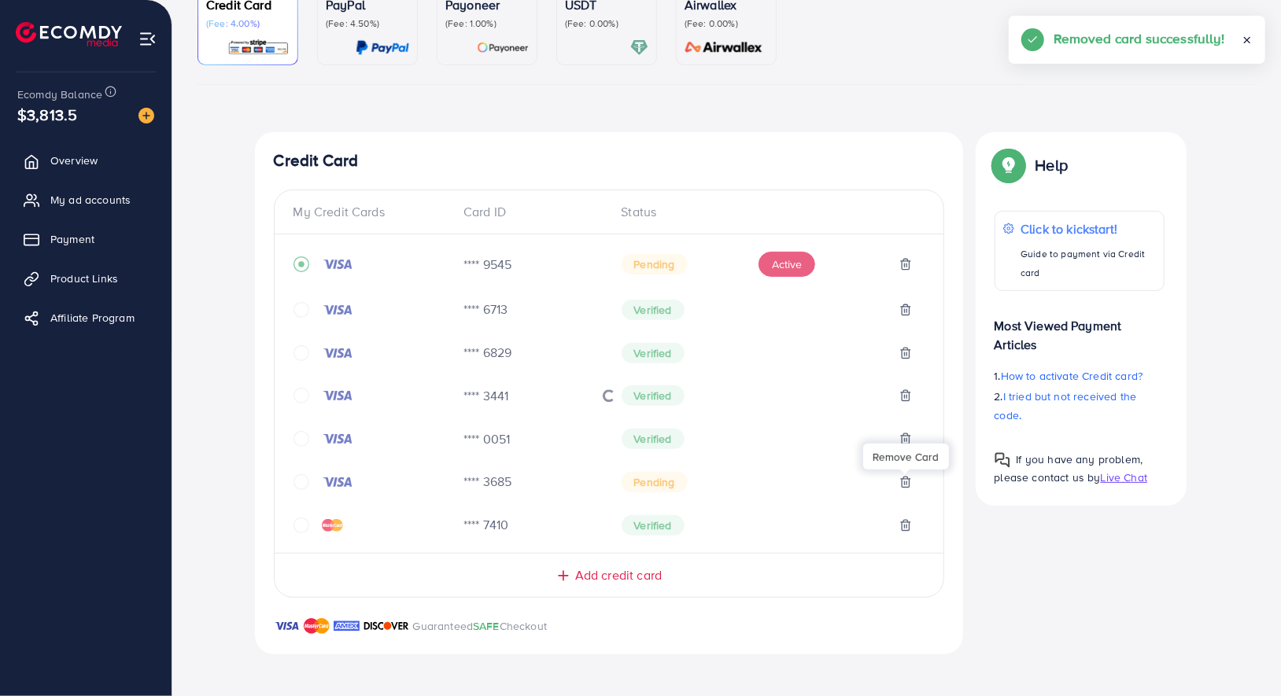
scroll to position [124, 0]
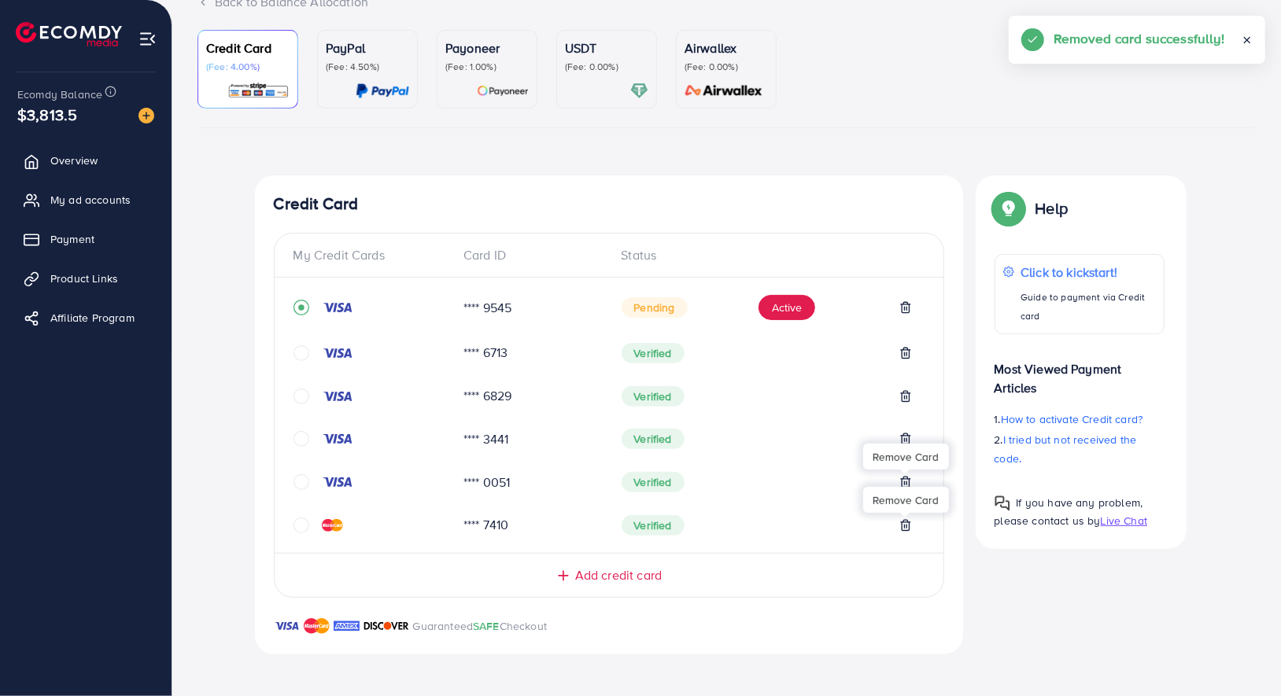
click at [904, 482] on line at bounding box center [904, 483] width 0 height 3
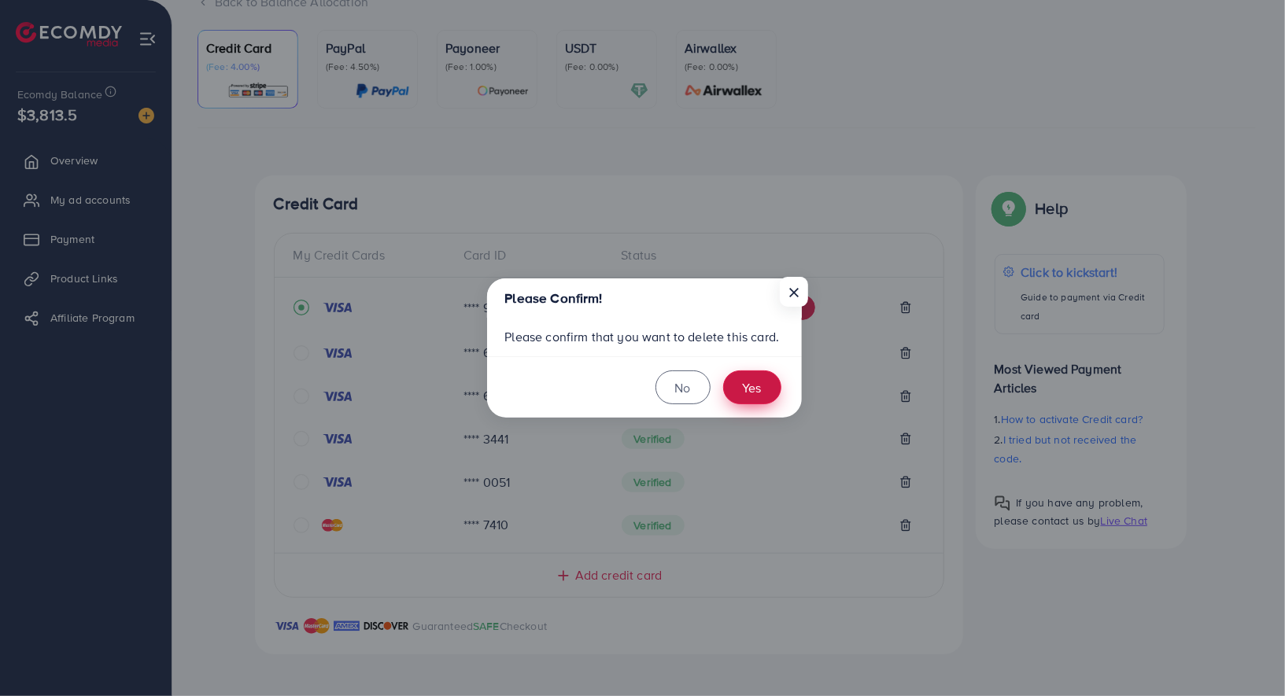
click at [751, 382] on button "Yes" at bounding box center [752, 388] width 58 height 34
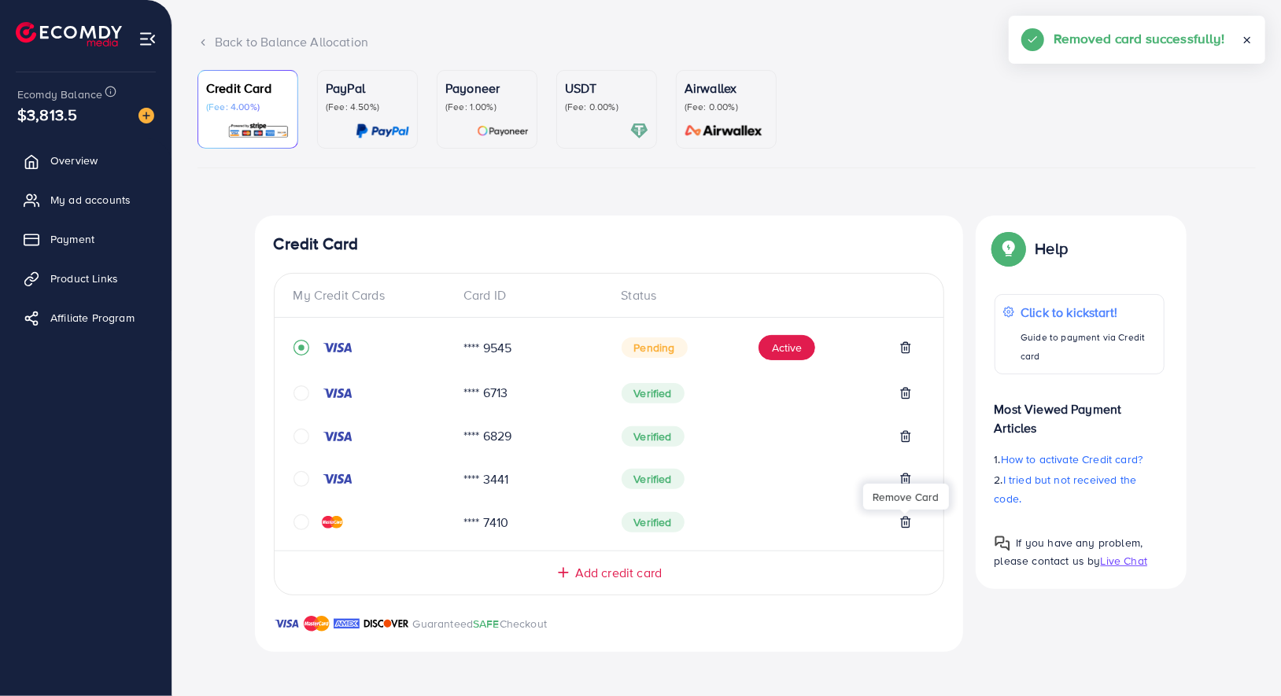
scroll to position [80, 0]
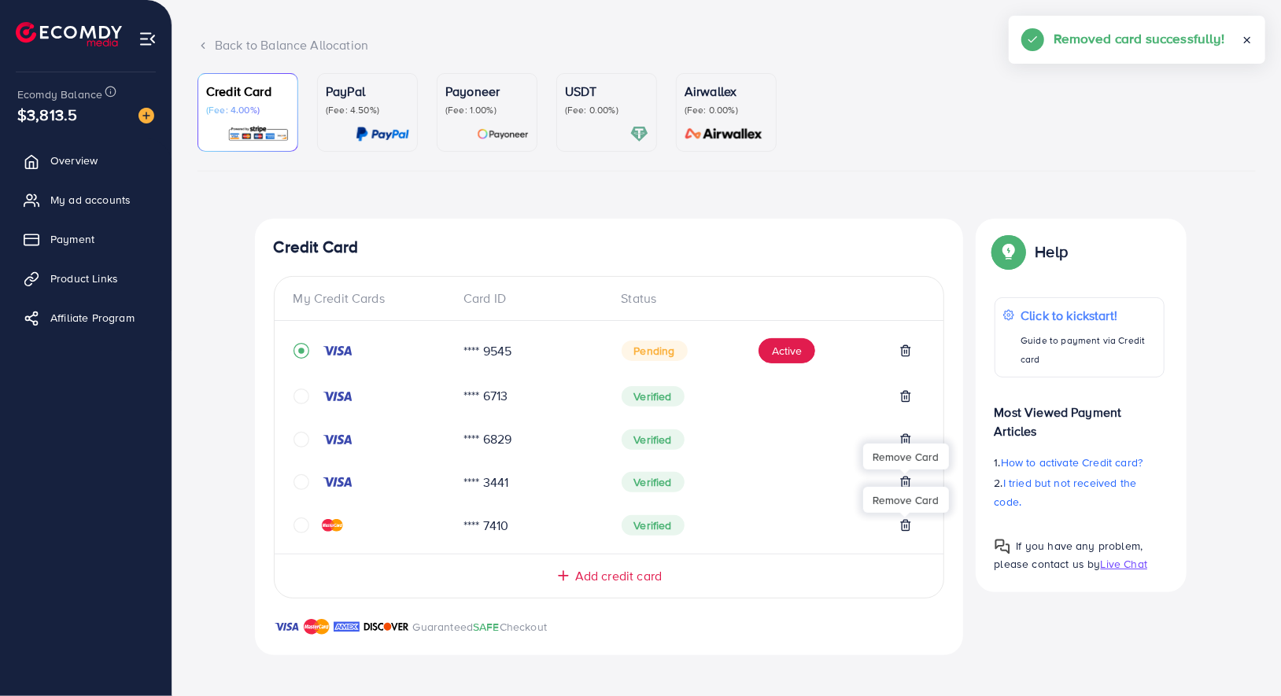
click at [907, 481] on icon at bounding box center [905, 482] width 13 height 13
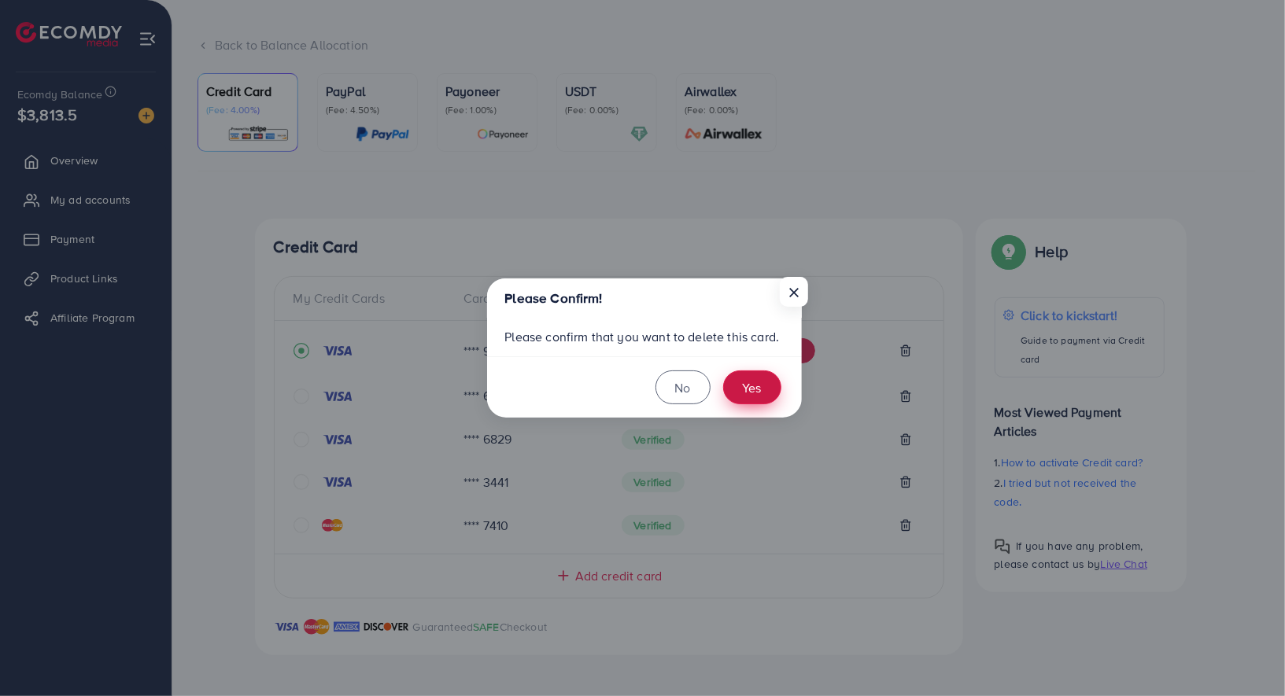
click at [771, 384] on button "Yes" at bounding box center [752, 388] width 58 height 34
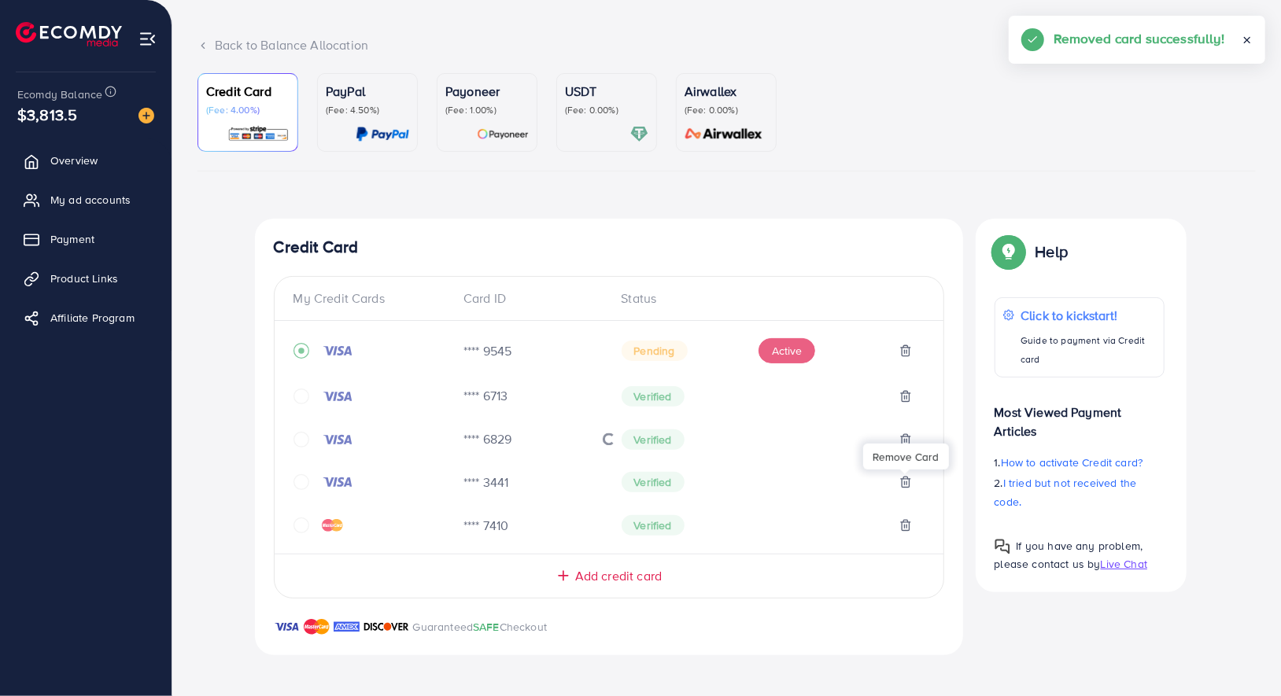
scroll to position [37, 0]
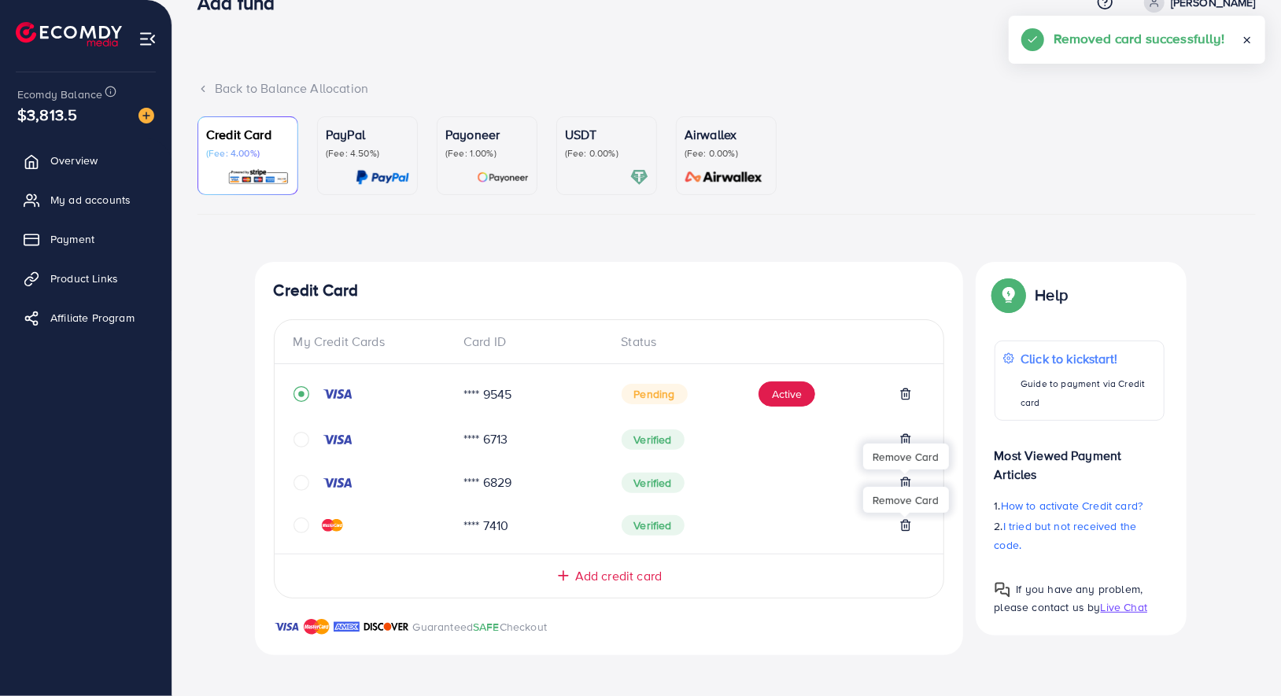
click at [907, 478] on icon at bounding box center [905, 483] width 13 height 13
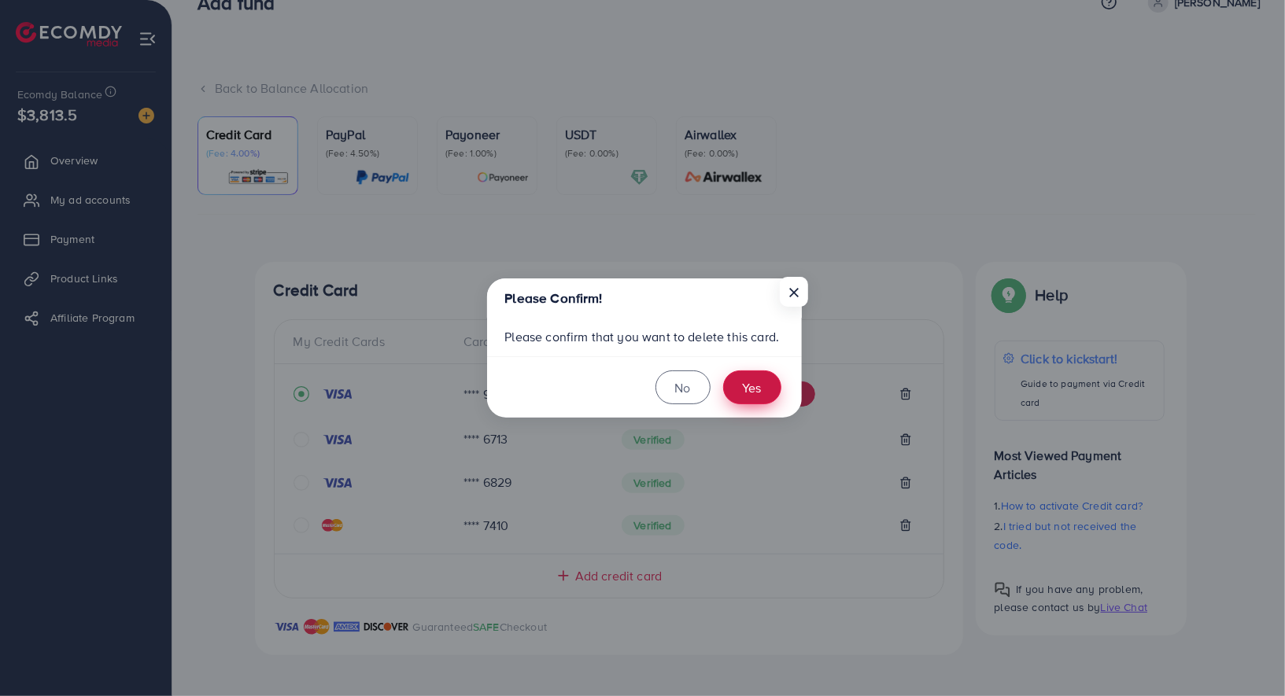
click at [741, 399] on button "Yes" at bounding box center [752, 388] width 58 height 34
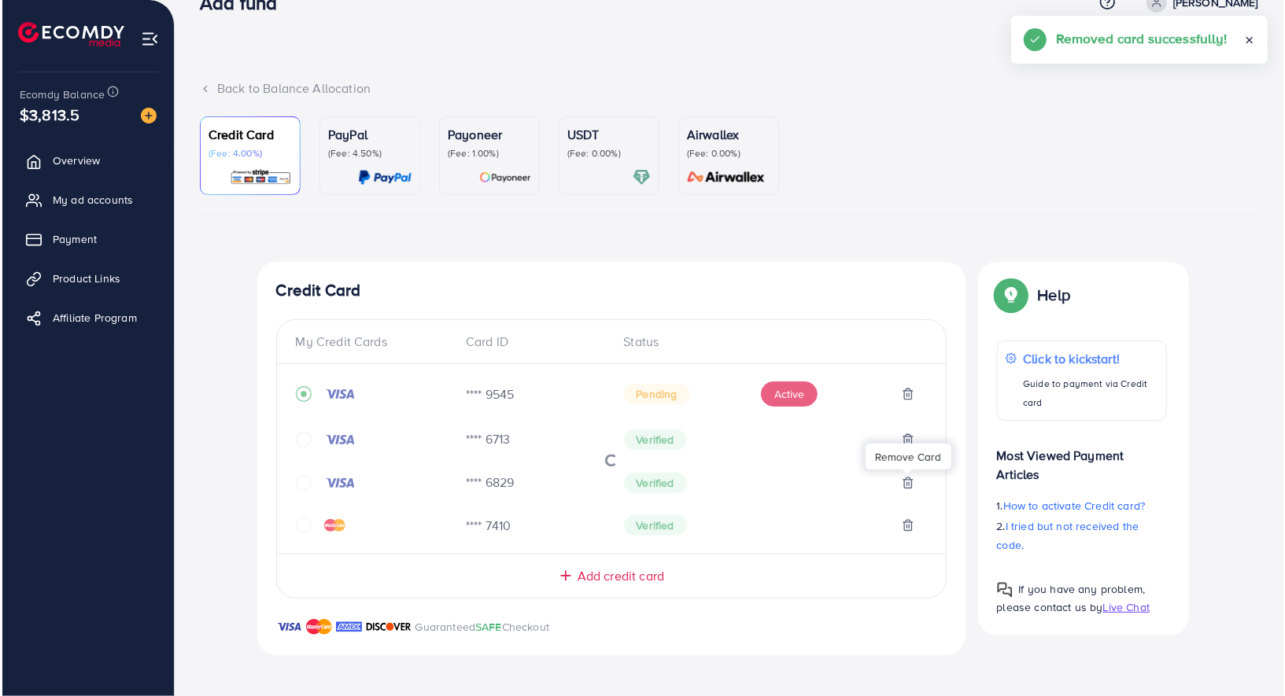
scroll to position [0, 0]
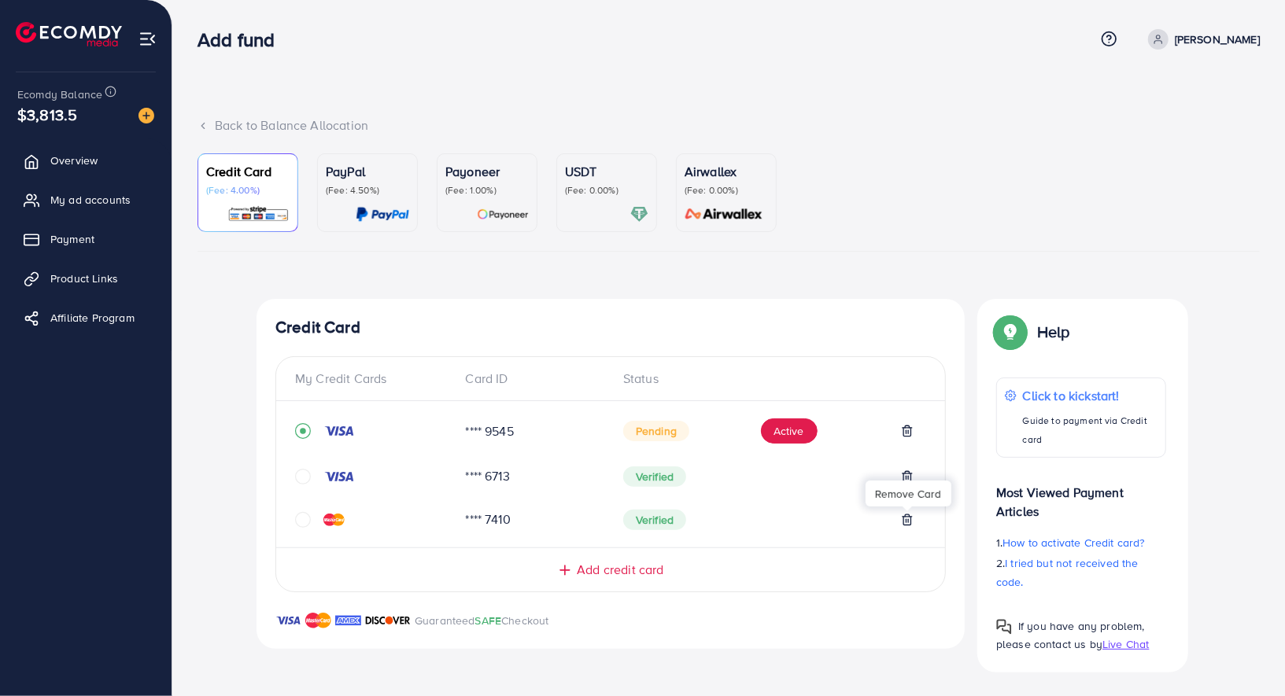
click at [968, 566] on div "Help Help Click to kickstart! Guide to payment via Credit card Most Viewed Paym…" at bounding box center [1083, 485] width 236 height 373
click at [910, 476] on icon at bounding box center [907, 477] width 13 height 13
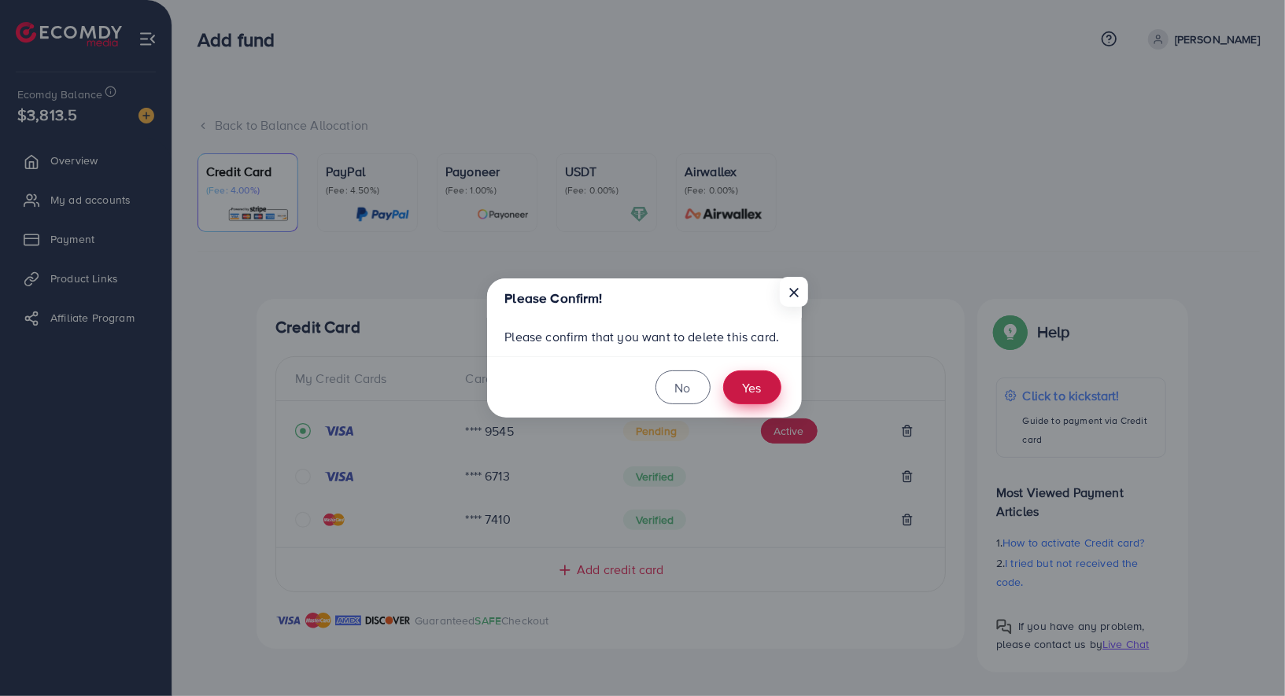
click at [762, 389] on button "Yes" at bounding box center [752, 388] width 58 height 34
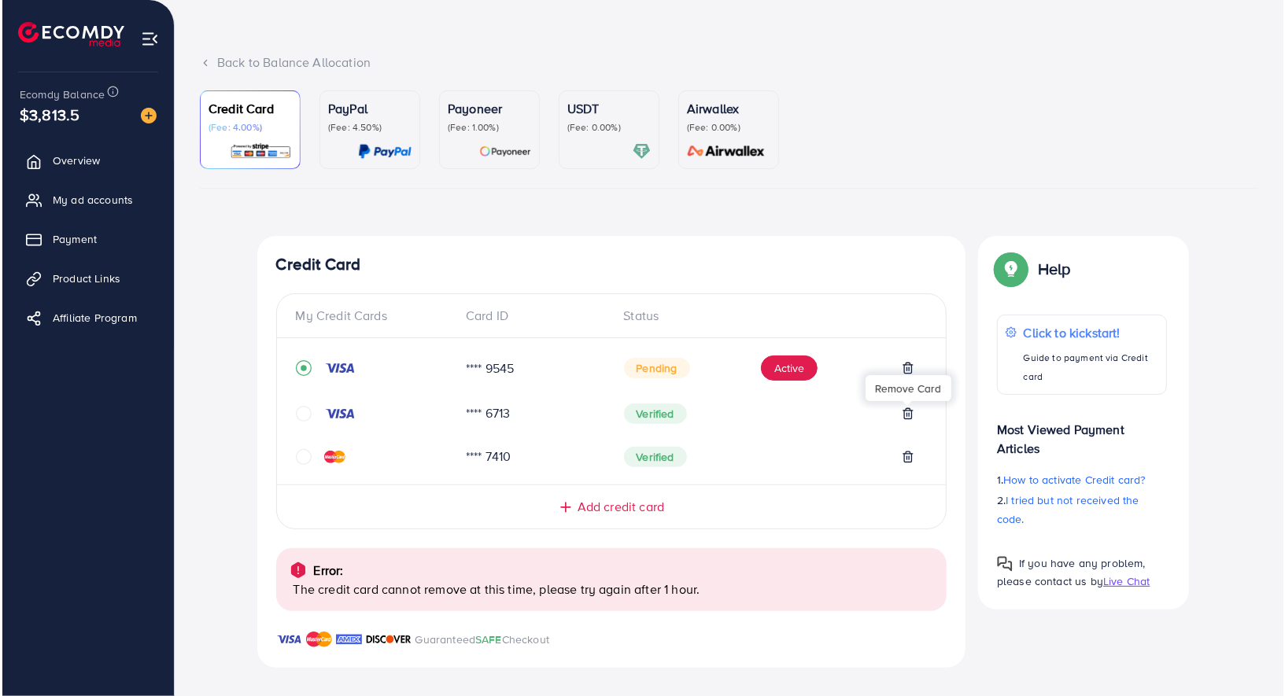
scroll to position [76, 0]
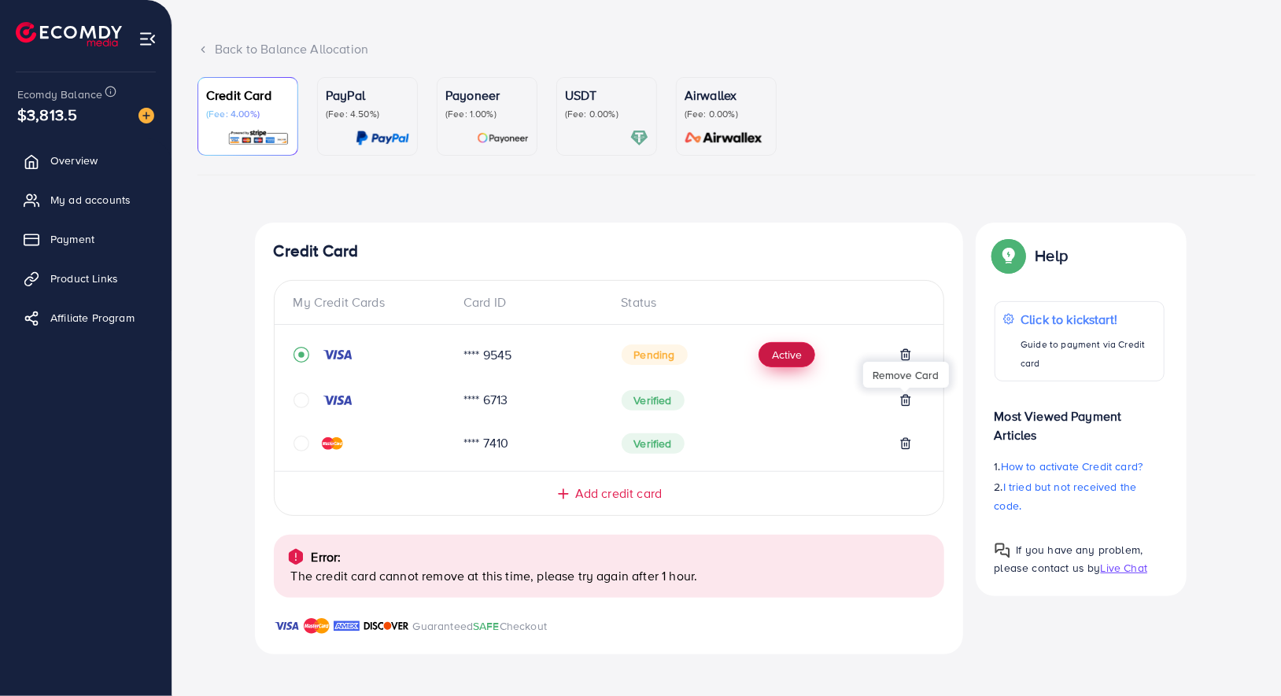
click at [777, 347] on button "Active" at bounding box center [786, 354] width 57 height 25
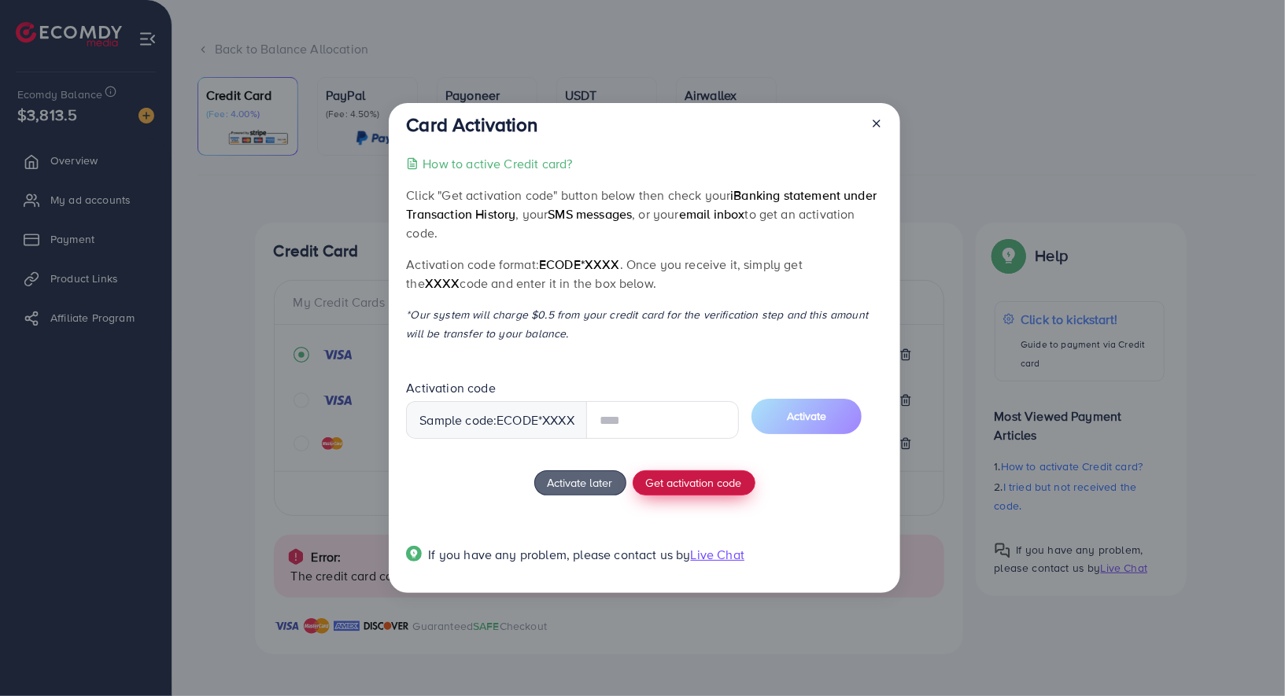
click at [700, 489] on span "Get activation code" at bounding box center [694, 482] width 96 height 17
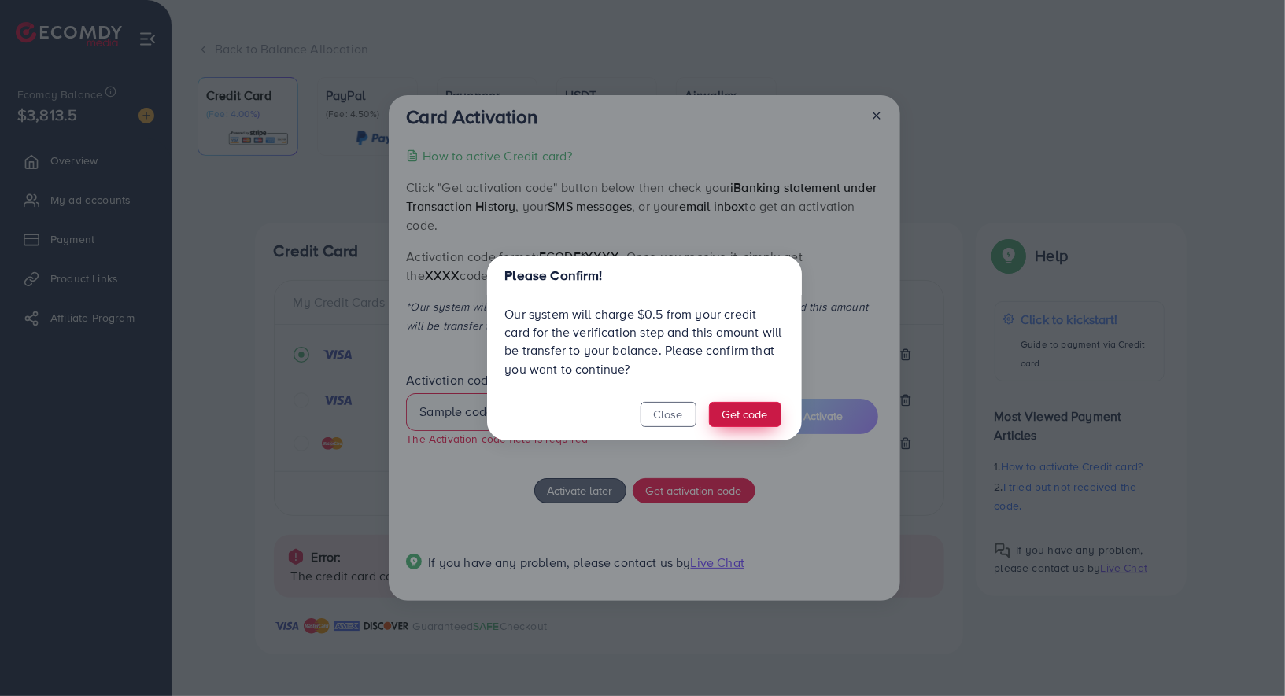
click at [746, 418] on button "Get code" at bounding box center [745, 414] width 72 height 25
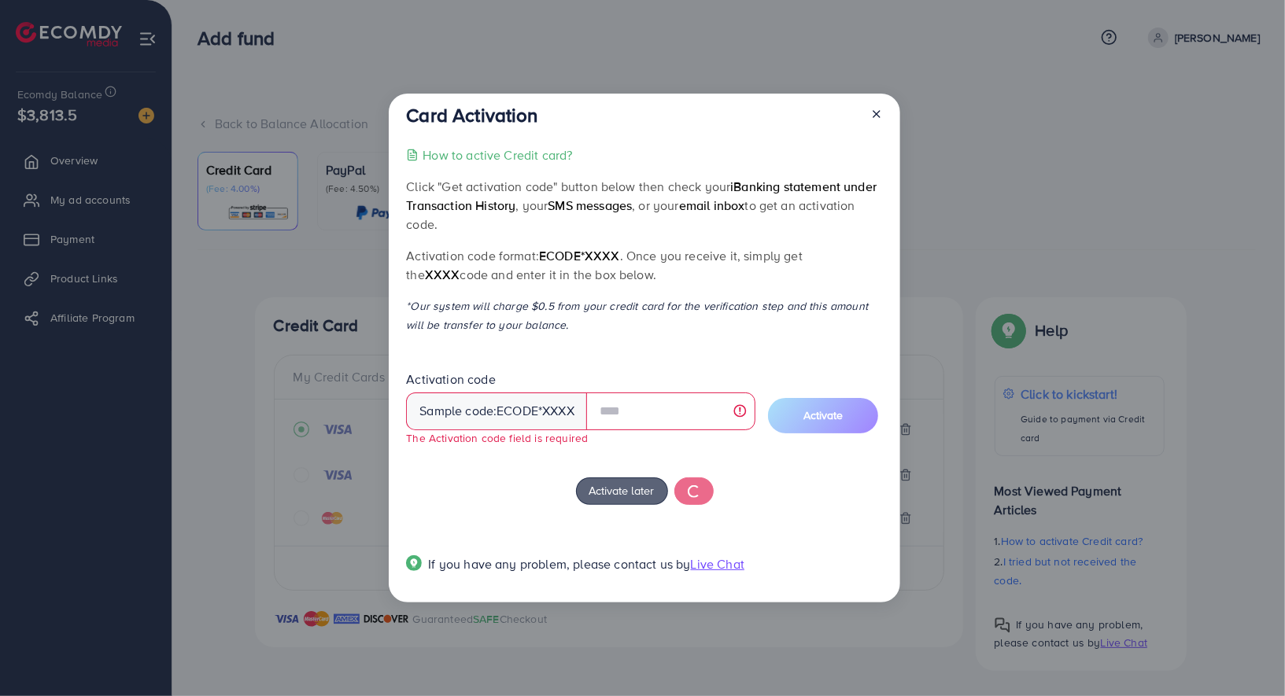
scroll to position [0, 0]
